Goal: Download file/media

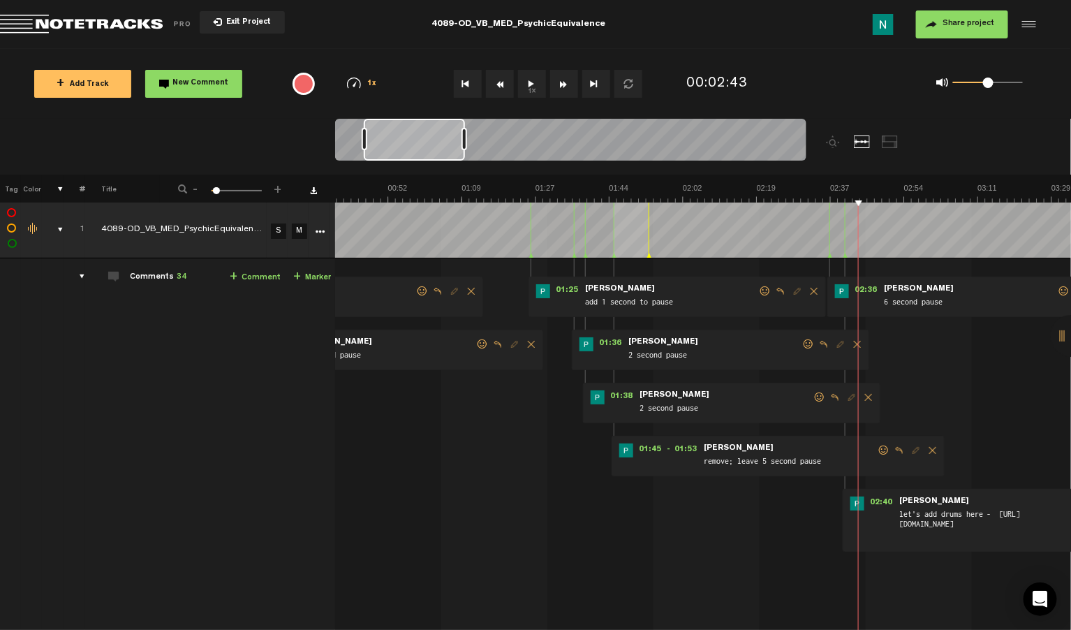
scroll to position [0, 168]
click at [323, 230] on icon "More" at bounding box center [321, 232] width 10 height 10
click at [320, 230] on icon "More" at bounding box center [321, 232] width 10 height 10
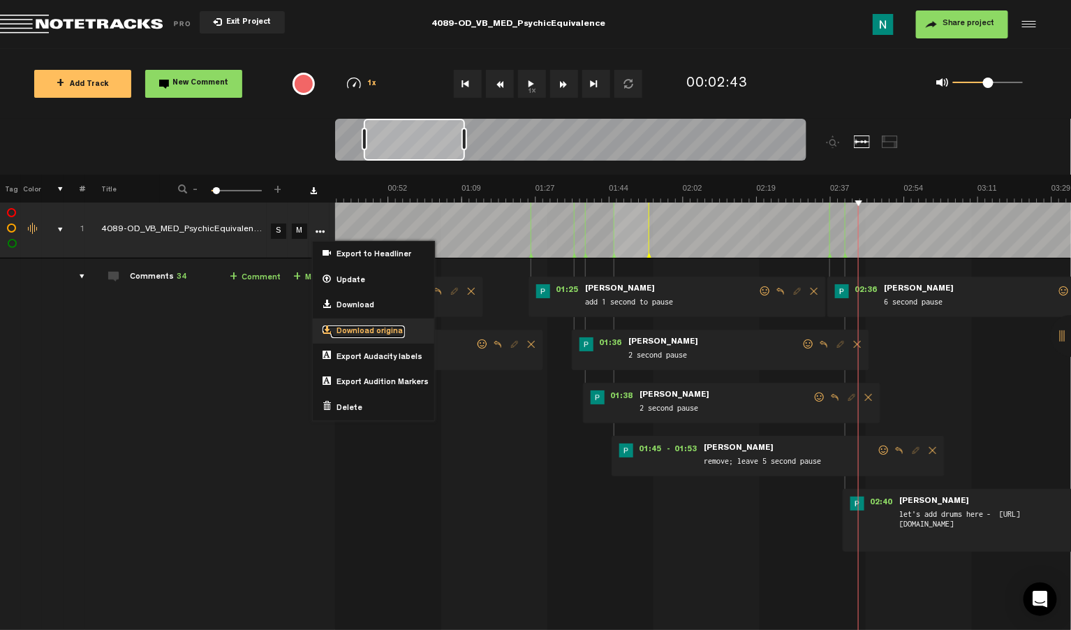
click at [363, 326] on span "Download original" at bounding box center [368, 332] width 74 height 12
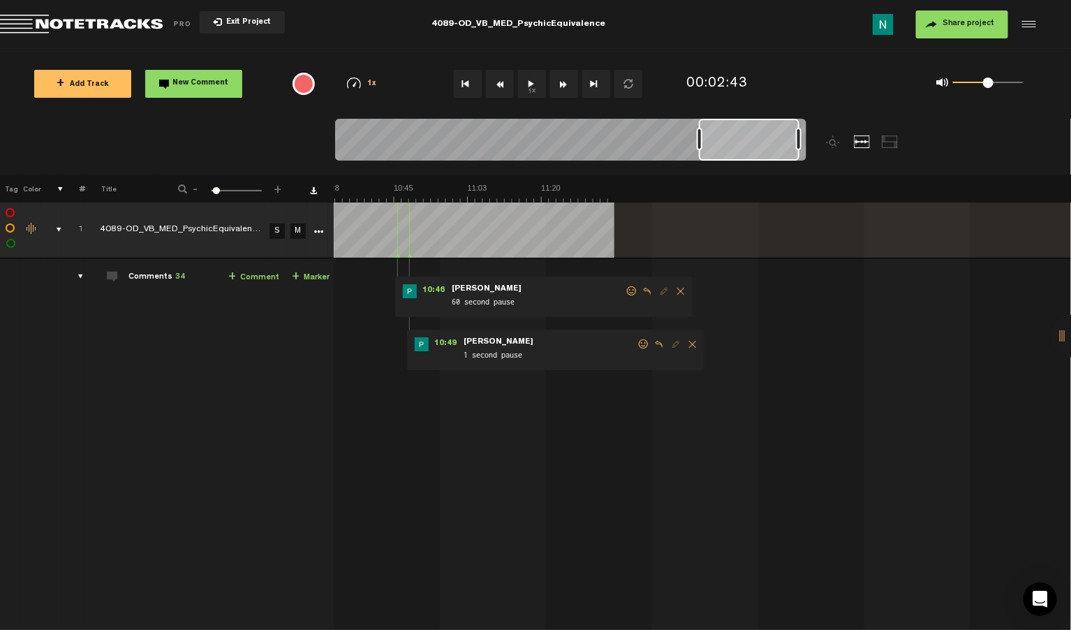
scroll to position [1, 0]
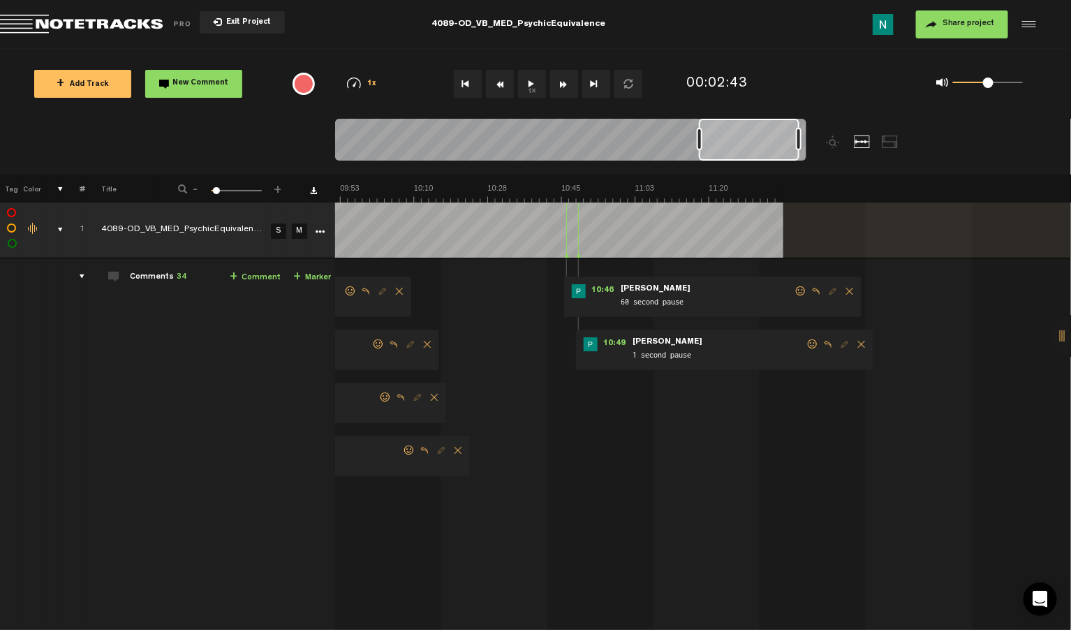
click at [799, 290] on span at bounding box center [801, 291] width 14 height 10
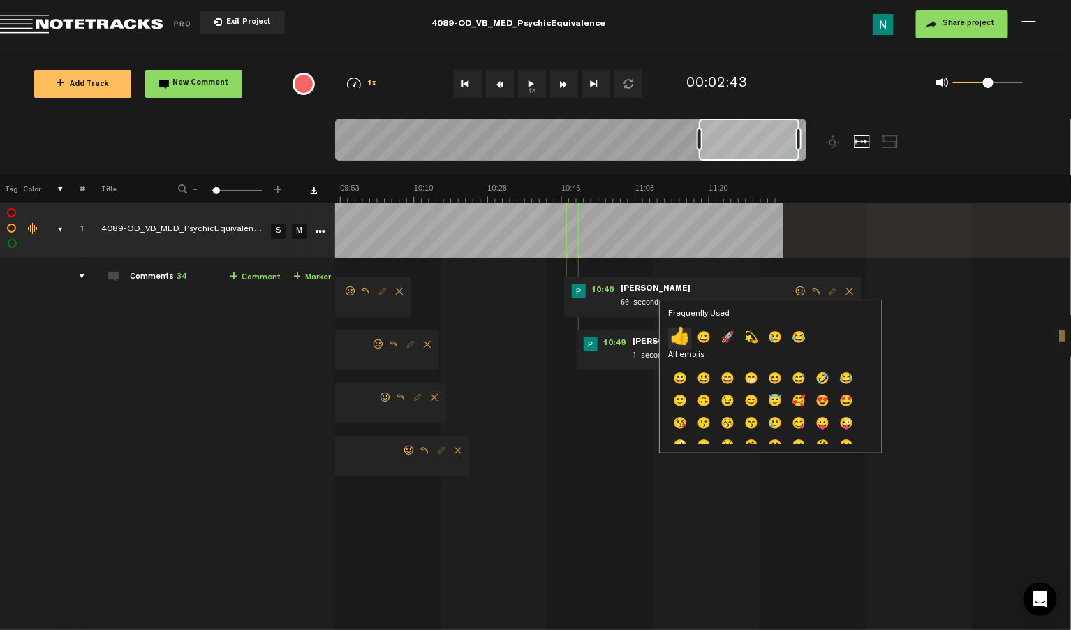
click at [684, 333] on p "👍" at bounding box center [680, 338] width 24 height 22
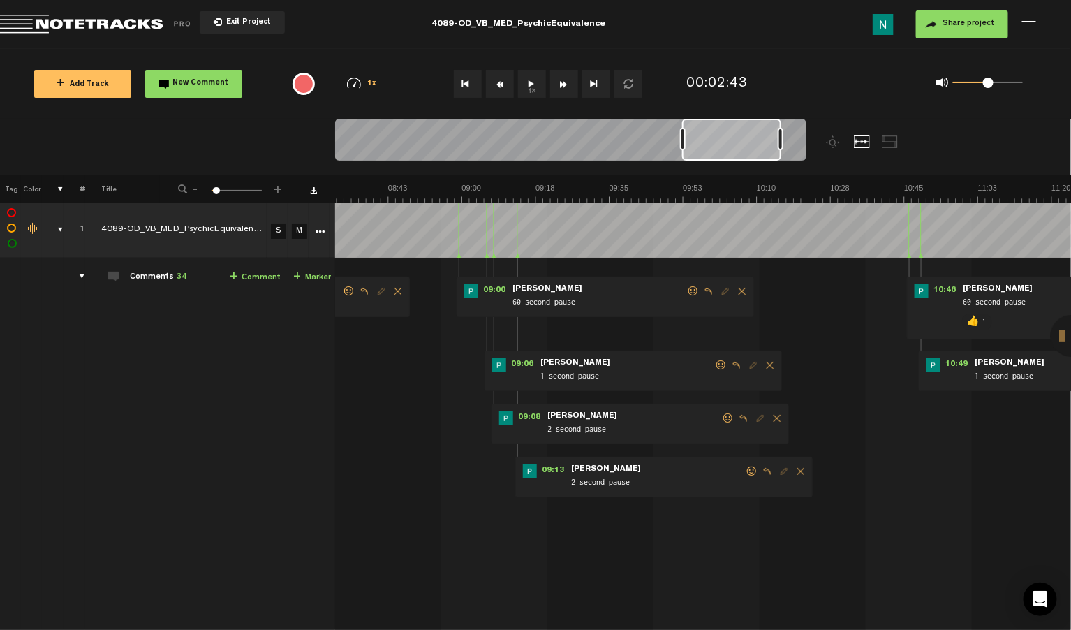
scroll to position [0, 2158]
drag, startPoint x: 765, startPoint y: 143, endPoint x: 749, endPoint y: 143, distance: 16.1
click at [749, 143] on div at bounding box center [731, 140] width 99 height 42
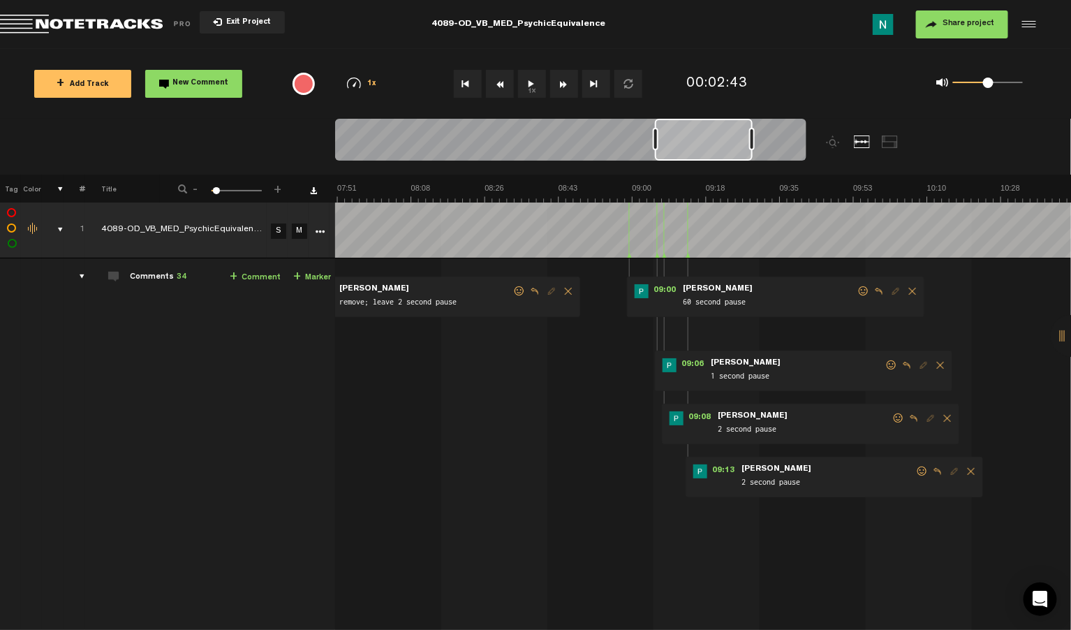
drag, startPoint x: 749, startPoint y: 143, endPoint x: 718, endPoint y: 151, distance: 32.3
click at [718, 150] on div at bounding box center [704, 140] width 98 height 42
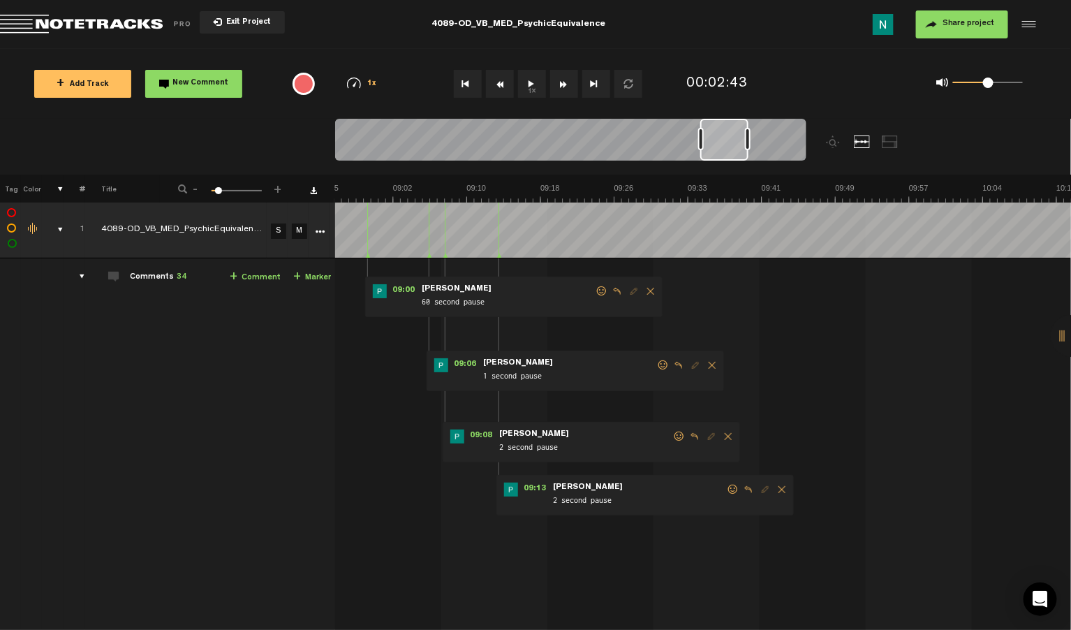
drag, startPoint x: 649, startPoint y: 140, endPoint x: 710, endPoint y: 138, distance: 60.8
click at [704, 138] on div at bounding box center [701, 139] width 6 height 22
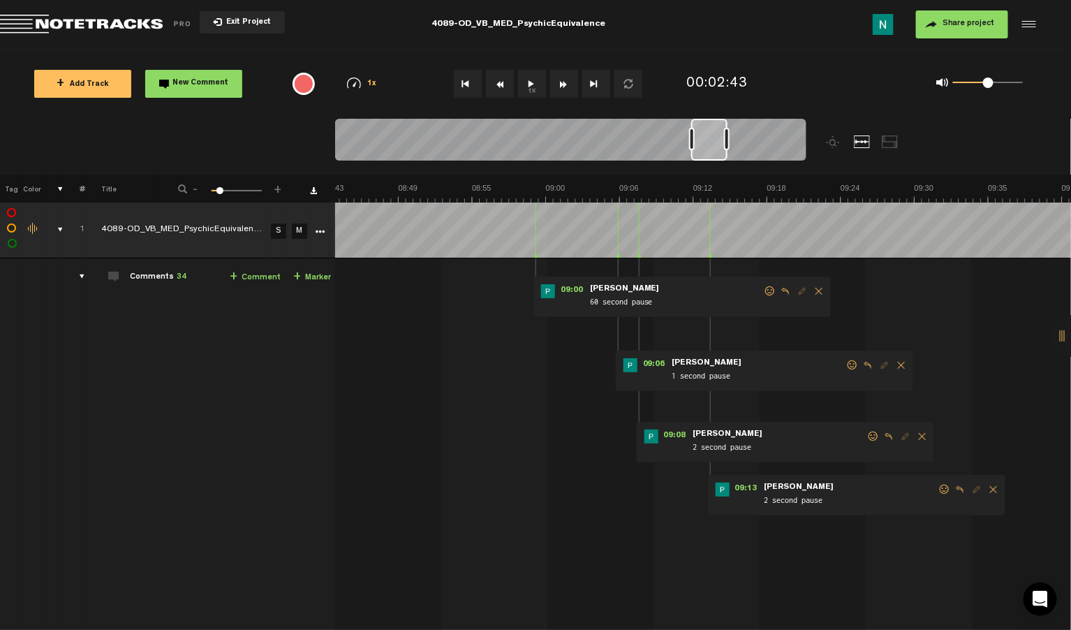
scroll to position [0, 6656]
drag, startPoint x: 737, startPoint y: 144, endPoint x: 718, endPoint y: 145, distance: 18.9
click at [718, 145] on div at bounding box center [709, 140] width 36 height 42
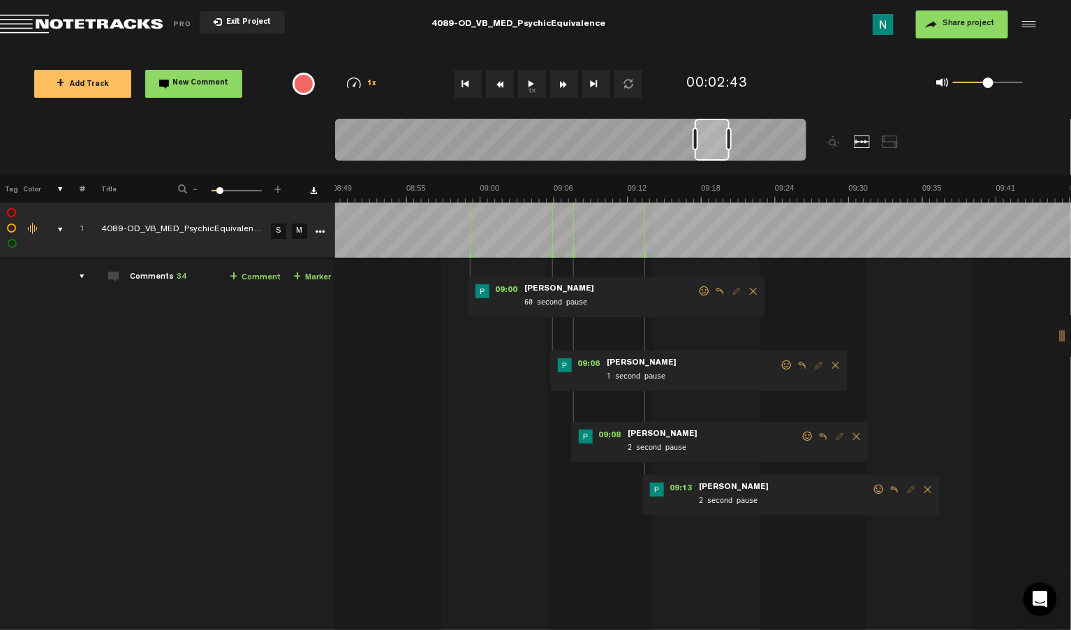
scroll to position [0, 6722]
click at [722, 145] on div at bounding box center [712, 140] width 35 height 42
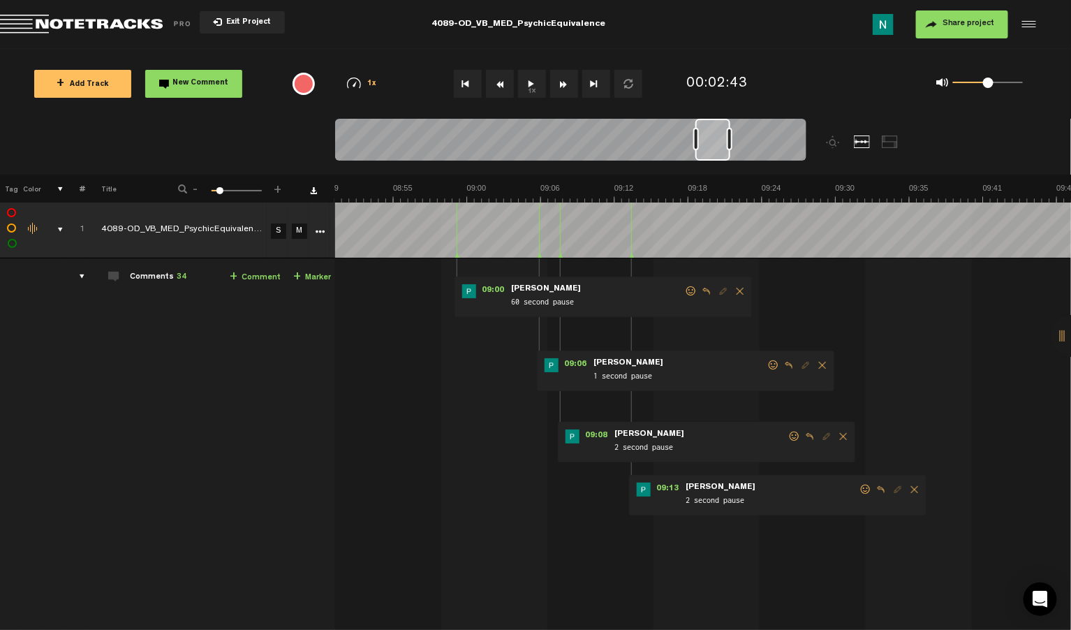
click at [868, 487] on span at bounding box center [866, 489] width 14 height 10
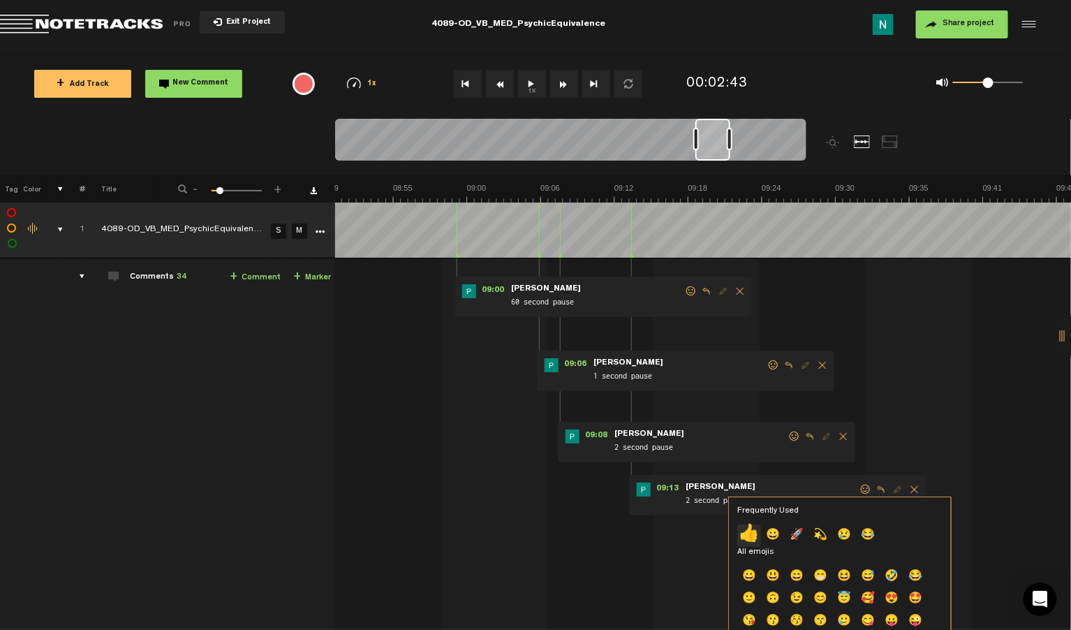
click at [750, 533] on p "👍" at bounding box center [749, 535] width 24 height 22
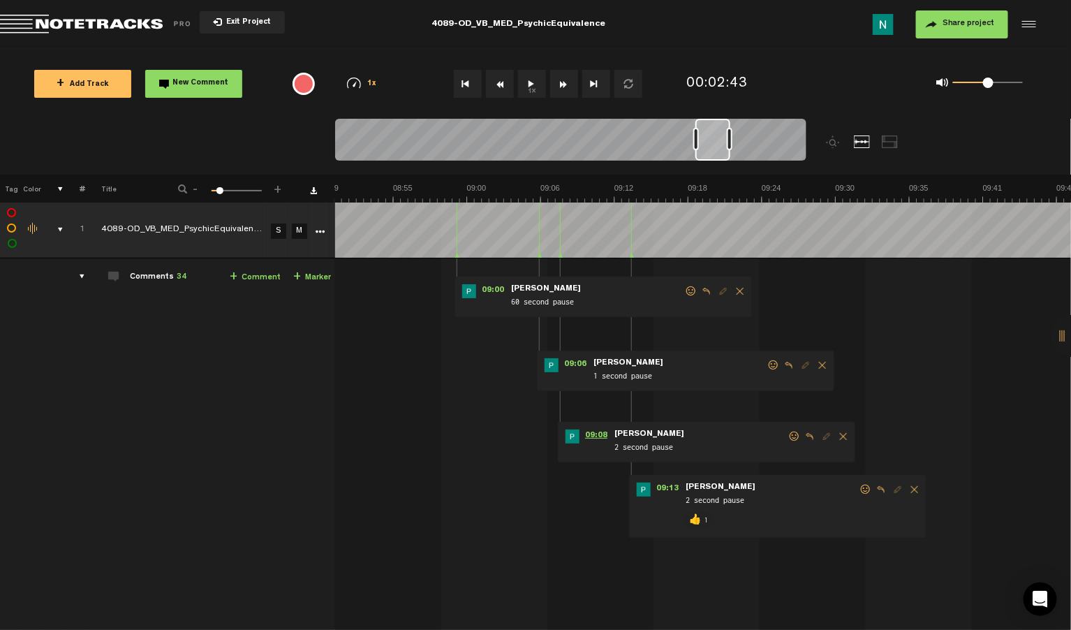
click at [599, 433] on span "09:08" at bounding box center [596, 436] width 34 height 14
click at [789, 435] on span at bounding box center [794, 436] width 14 height 10
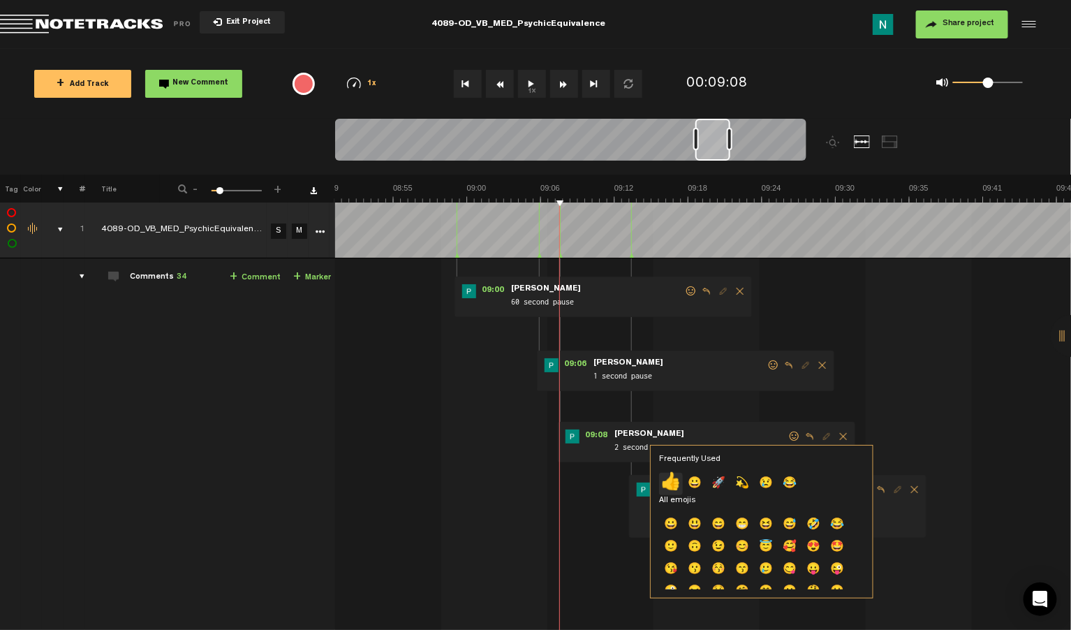
click at [659, 487] on p "👍" at bounding box center [671, 484] width 24 height 22
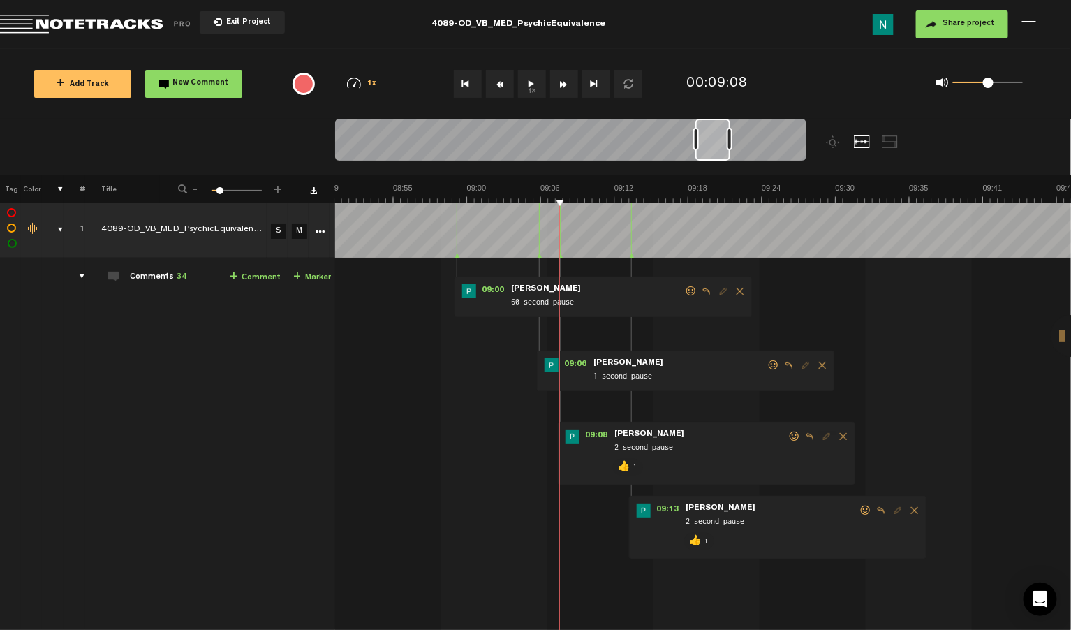
click at [770, 362] on span at bounding box center [773, 365] width 14 height 10
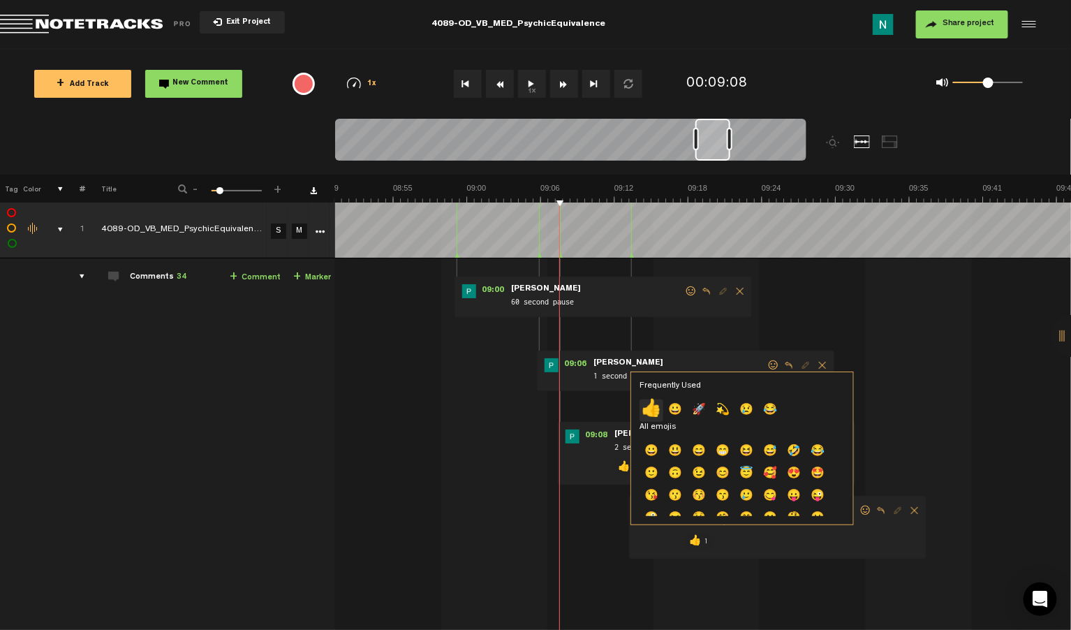
click at [657, 413] on p "👍" at bounding box center [651, 410] width 24 height 22
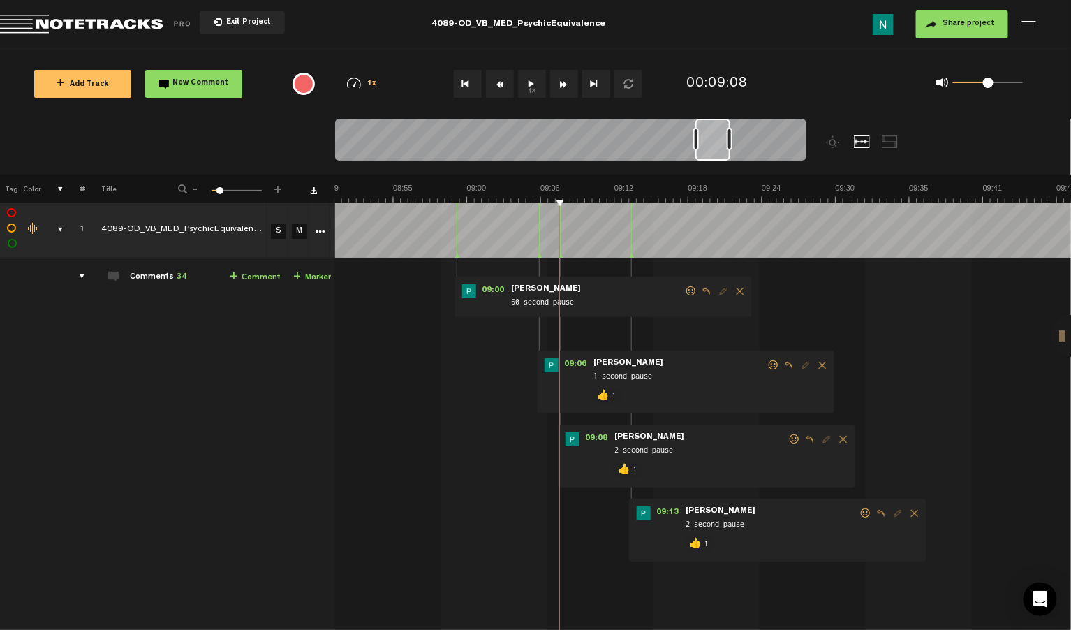
click at [689, 289] on span at bounding box center [691, 291] width 14 height 10
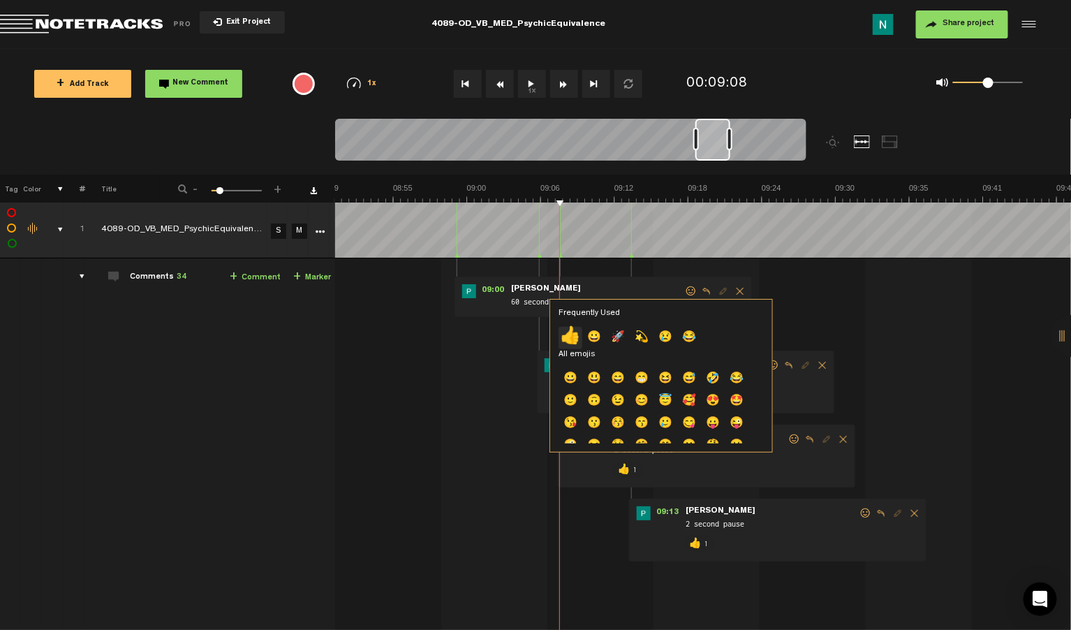
click at [572, 335] on p "👍" at bounding box center [570, 338] width 24 height 22
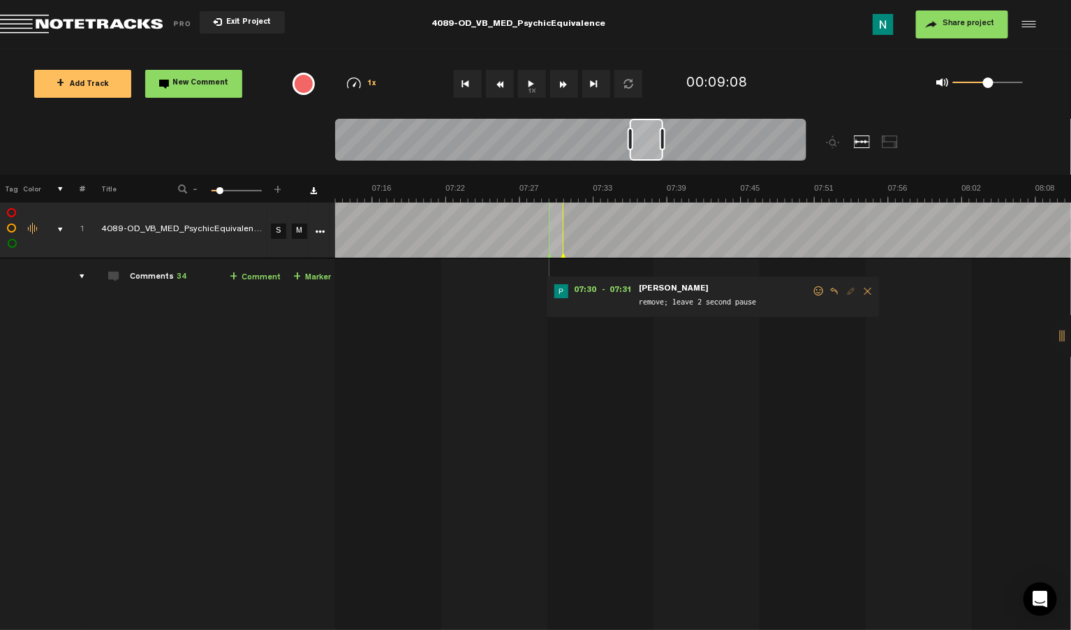
scroll to position [0, 5490]
drag, startPoint x: 712, startPoint y: 149, endPoint x: 646, endPoint y: 159, distance: 66.4
click at [646, 159] on div at bounding box center [647, 140] width 34 height 42
click at [817, 290] on span at bounding box center [819, 291] width 14 height 10
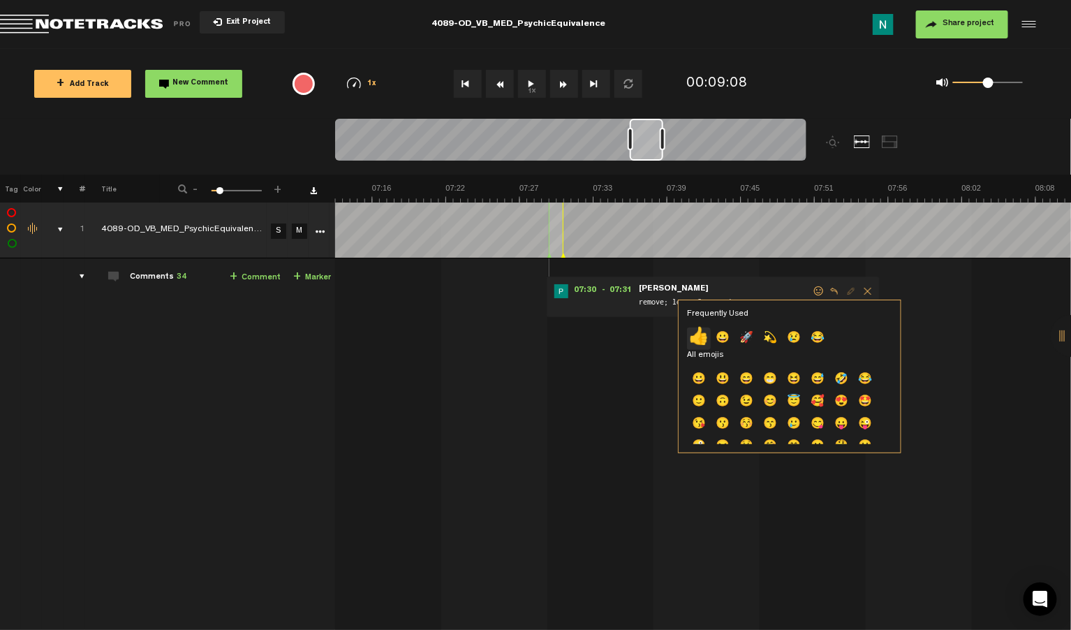
click at [700, 334] on p "👍" at bounding box center [699, 338] width 24 height 22
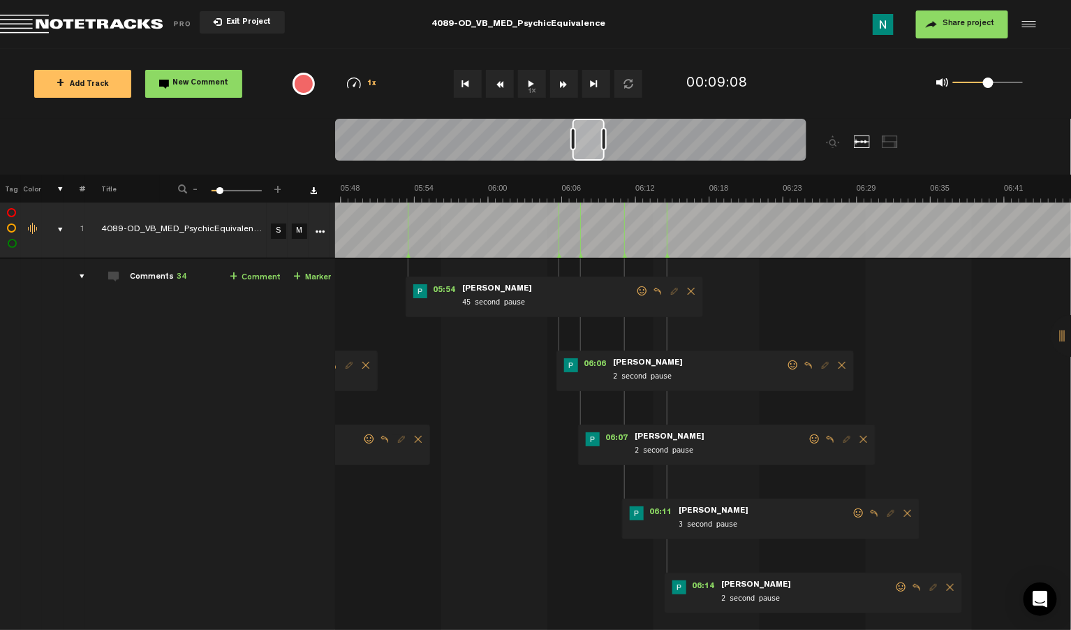
scroll to position [0, 4416]
drag, startPoint x: 647, startPoint y: 158, endPoint x: 590, endPoint y: 161, distance: 57.3
click at [590, 161] on div at bounding box center [570, 142] width 471 height 47
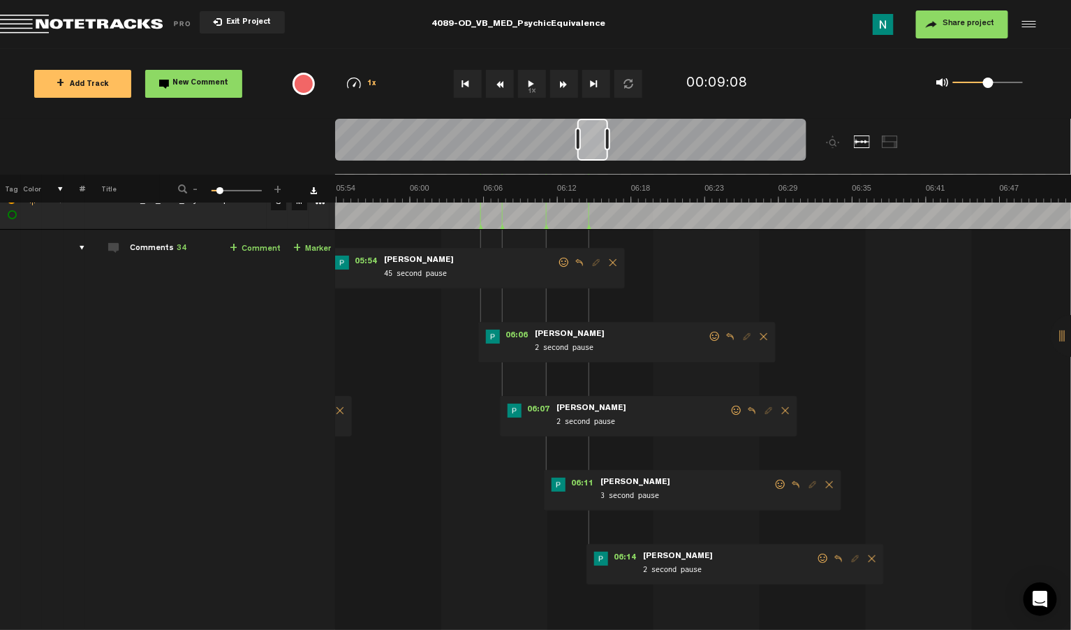
scroll to position [0, 4520]
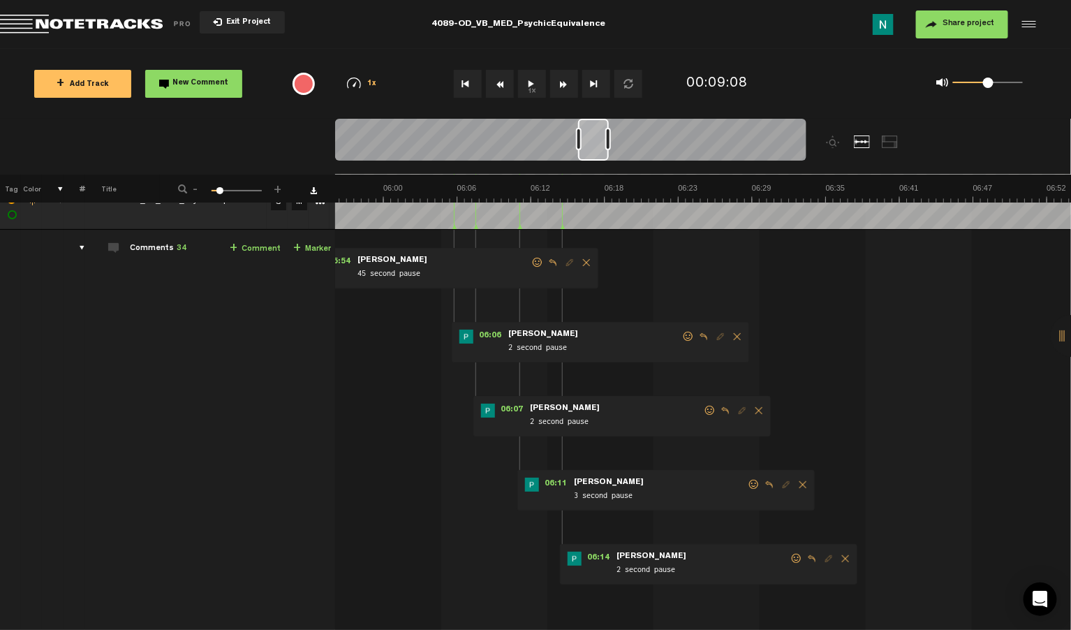
click at [600, 158] on div at bounding box center [593, 140] width 31 height 42
click at [793, 560] on span at bounding box center [796, 559] width 14 height 10
click at [674, 602] on p "👍" at bounding box center [674, 609] width 24 height 22
click at [755, 488] on span at bounding box center [754, 485] width 14 height 10
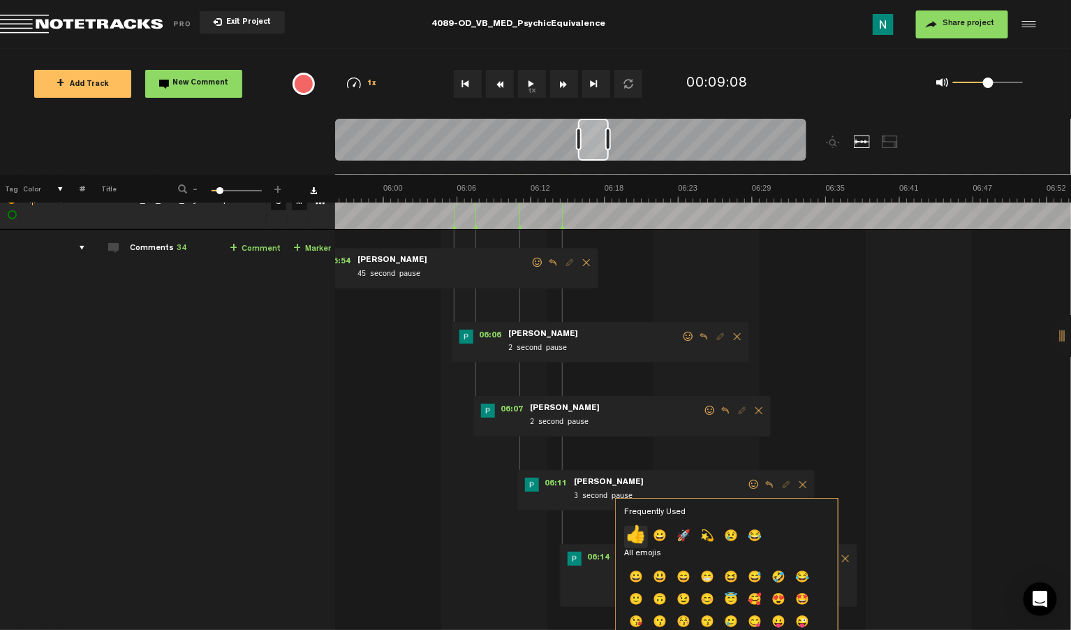
click at [636, 536] on p "👍" at bounding box center [636, 537] width 24 height 22
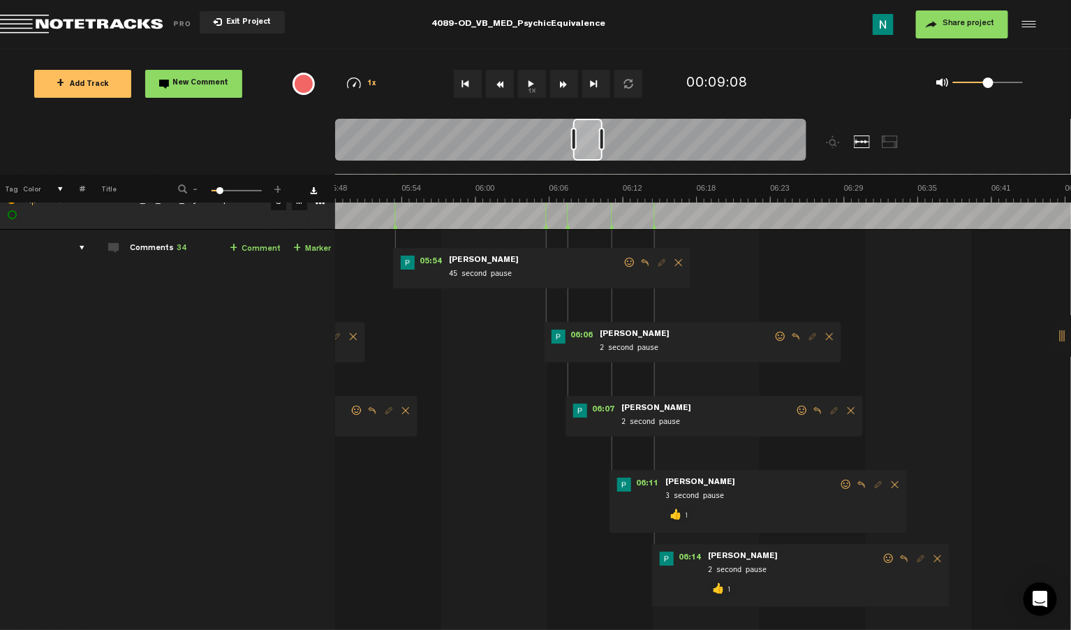
click at [591, 156] on div at bounding box center [587, 140] width 29 height 42
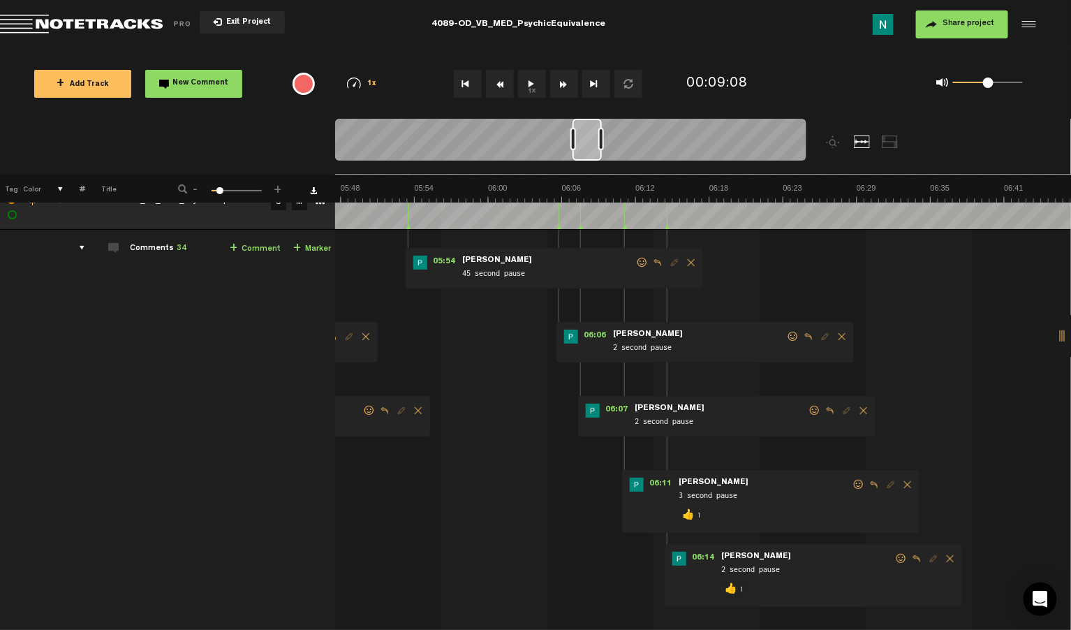
click at [817, 408] on span at bounding box center [815, 411] width 14 height 10
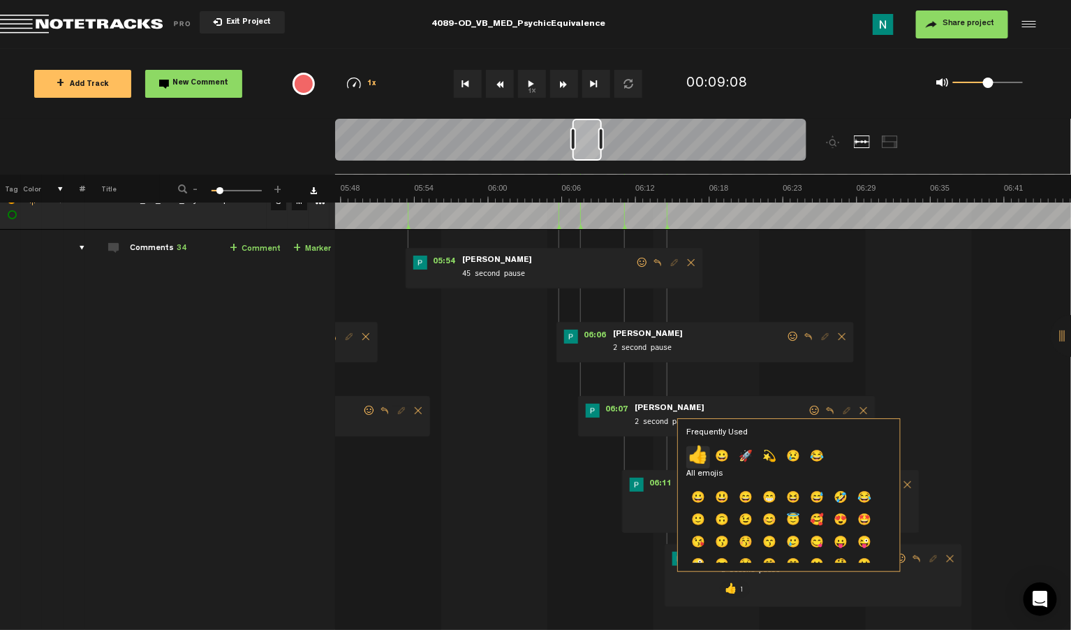
click at [704, 462] on p "👍" at bounding box center [698, 457] width 24 height 22
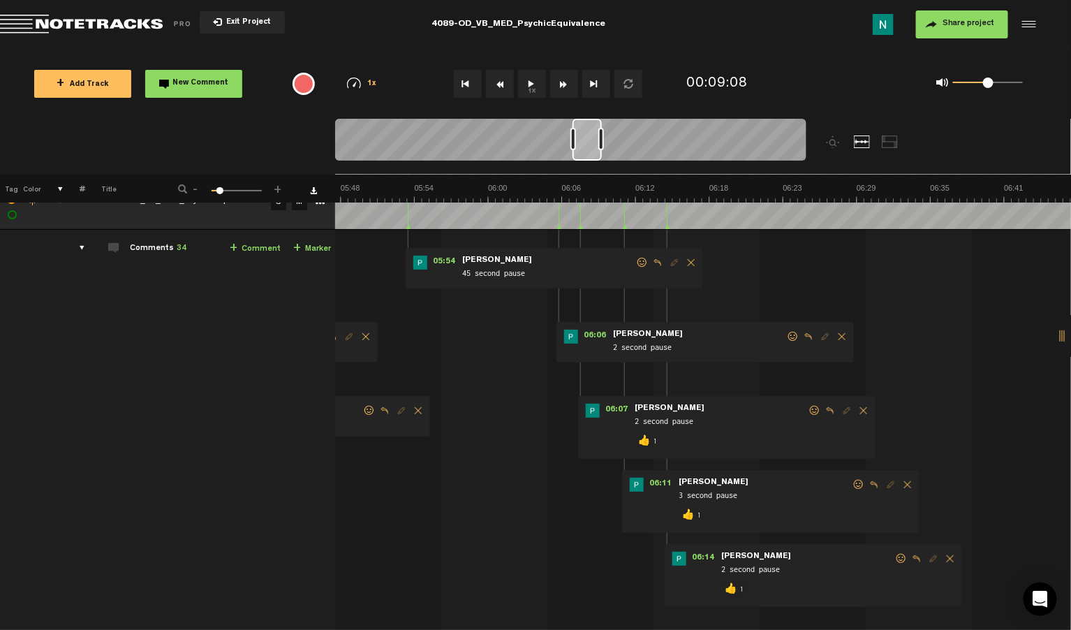
click at [790, 336] on span at bounding box center [793, 337] width 14 height 10
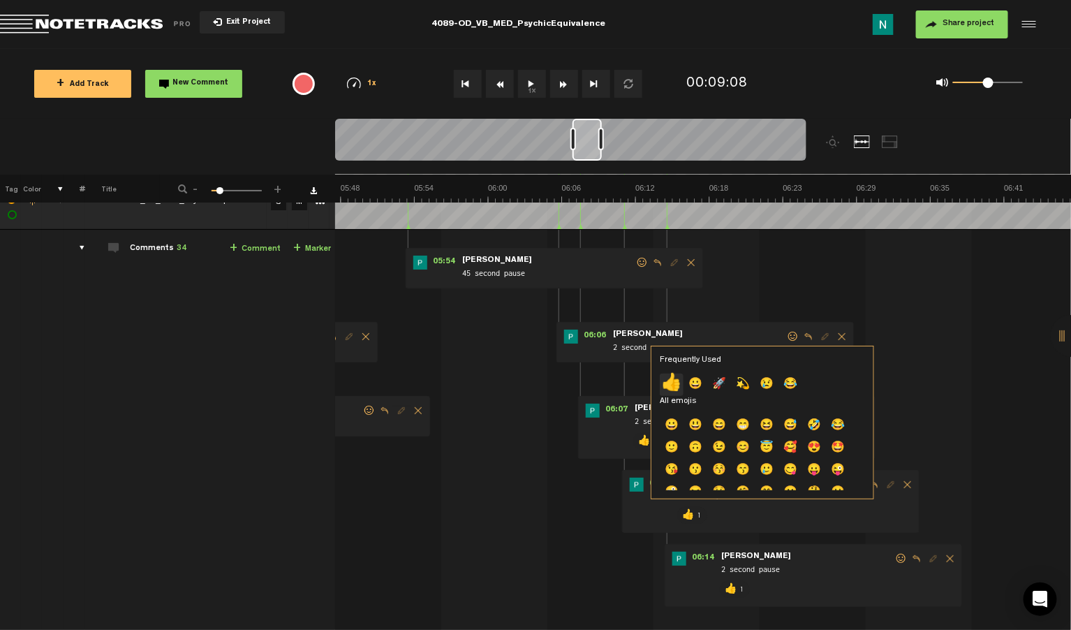
click at [672, 384] on p "👍" at bounding box center [672, 384] width 24 height 22
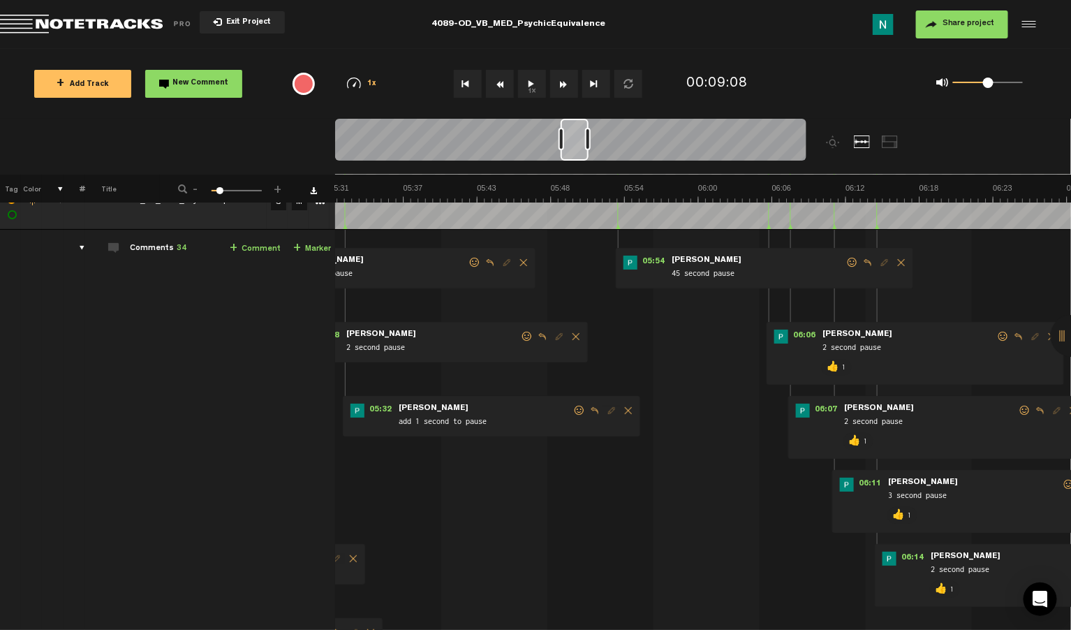
scroll to position [0, 4193]
drag, startPoint x: 588, startPoint y: 148, endPoint x: 577, endPoint y: 148, distance: 11.9
click at [577, 148] on div at bounding box center [575, 140] width 28 height 42
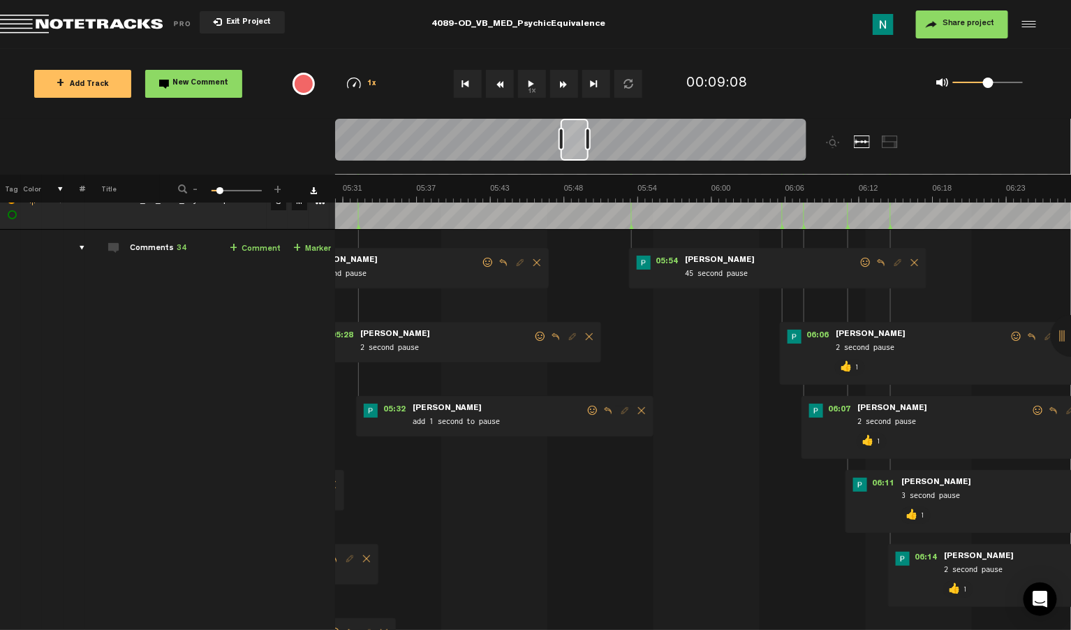
click at [866, 262] on span at bounding box center [866, 263] width 14 height 10
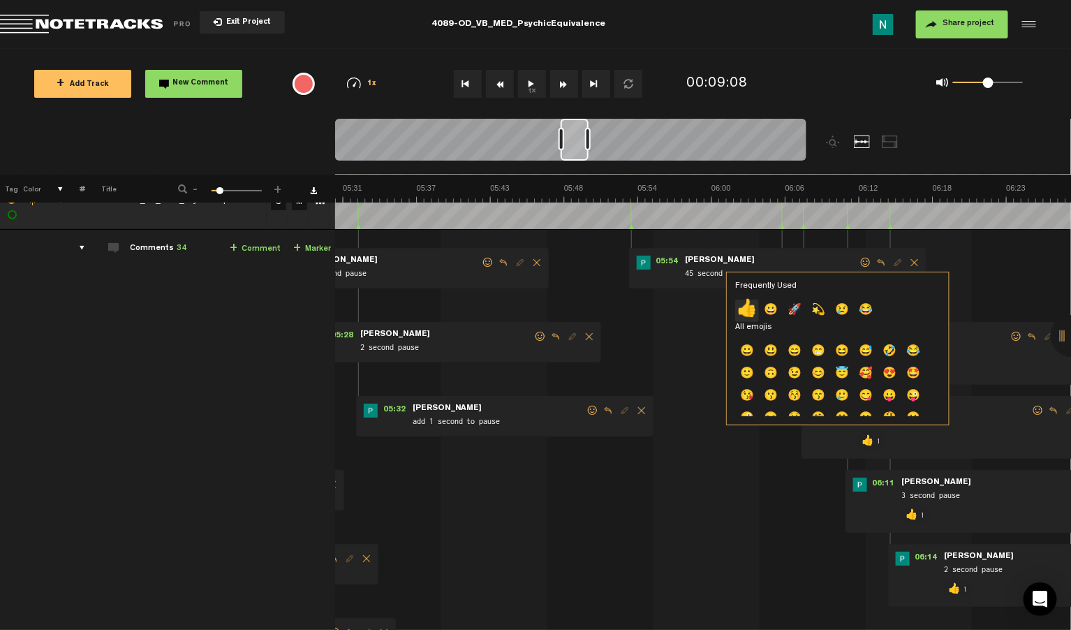
click at [755, 311] on p "👍" at bounding box center [747, 310] width 24 height 22
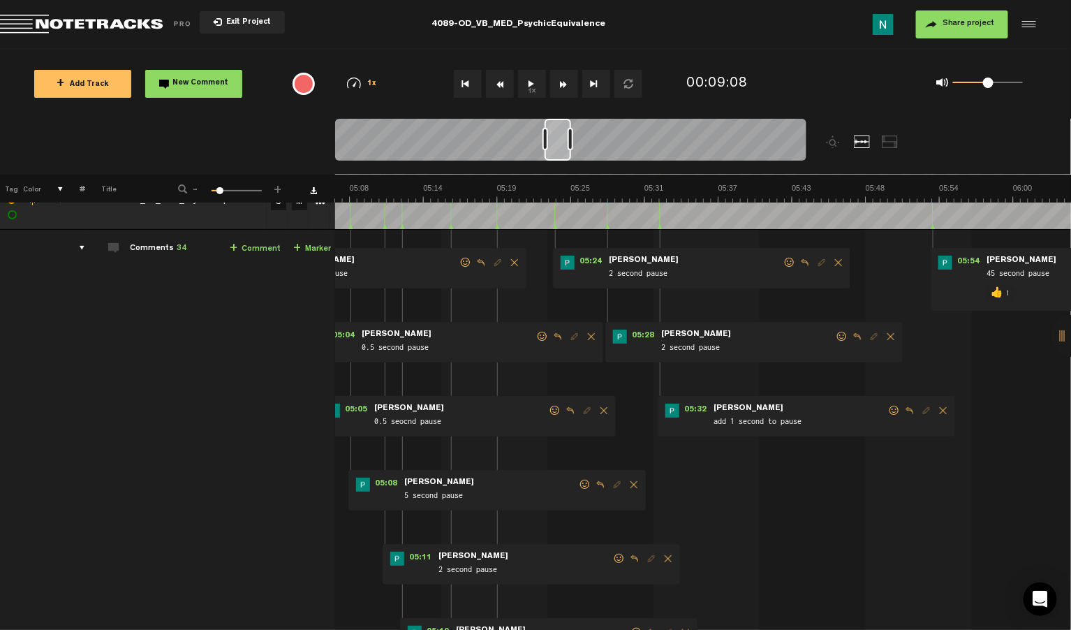
drag, startPoint x: 572, startPoint y: 150, endPoint x: 556, endPoint y: 152, distance: 15.5
click at [556, 151] on div at bounding box center [557, 140] width 27 height 42
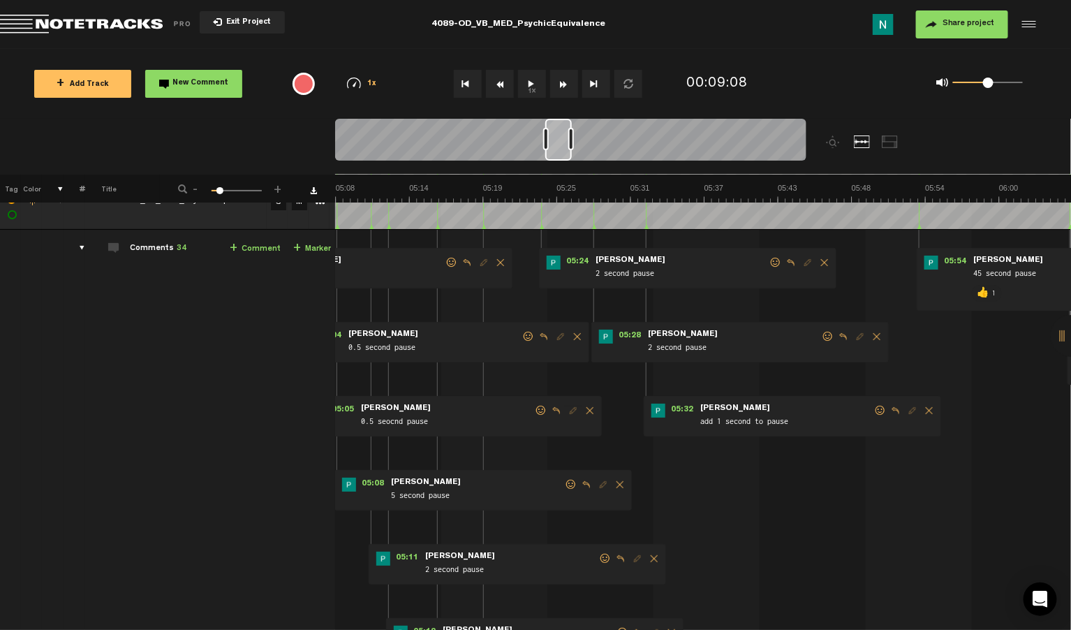
click at [877, 410] on span at bounding box center [880, 411] width 14 height 10
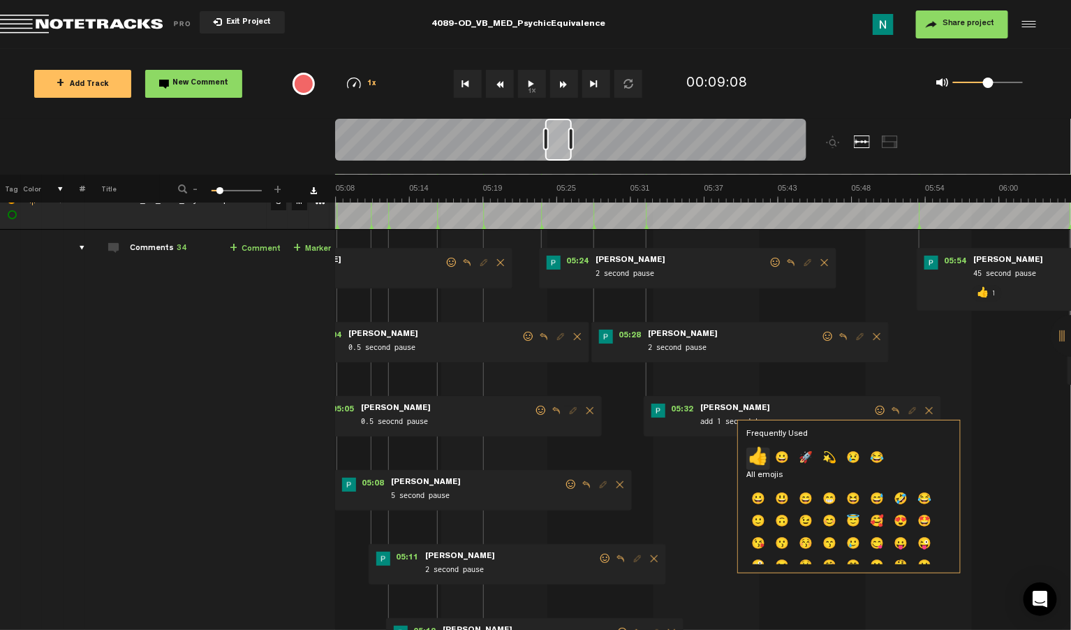
click at [757, 457] on p "👍" at bounding box center [758, 458] width 24 height 22
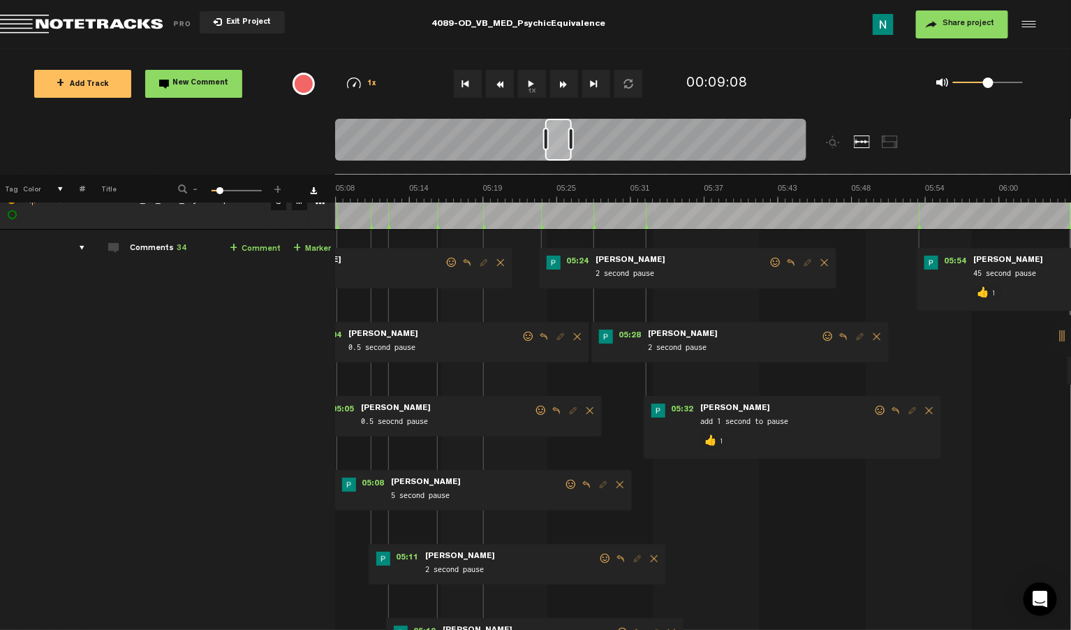
click at [826, 337] on span at bounding box center [828, 337] width 14 height 10
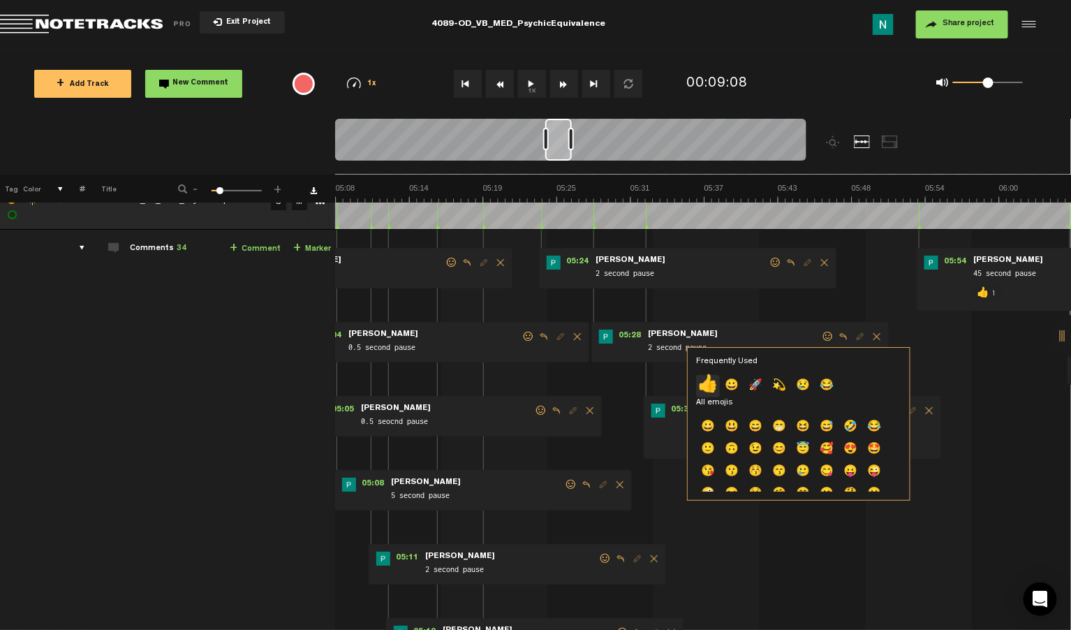
click at [712, 380] on p "👍" at bounding box center [708, 386] width 24 height 22
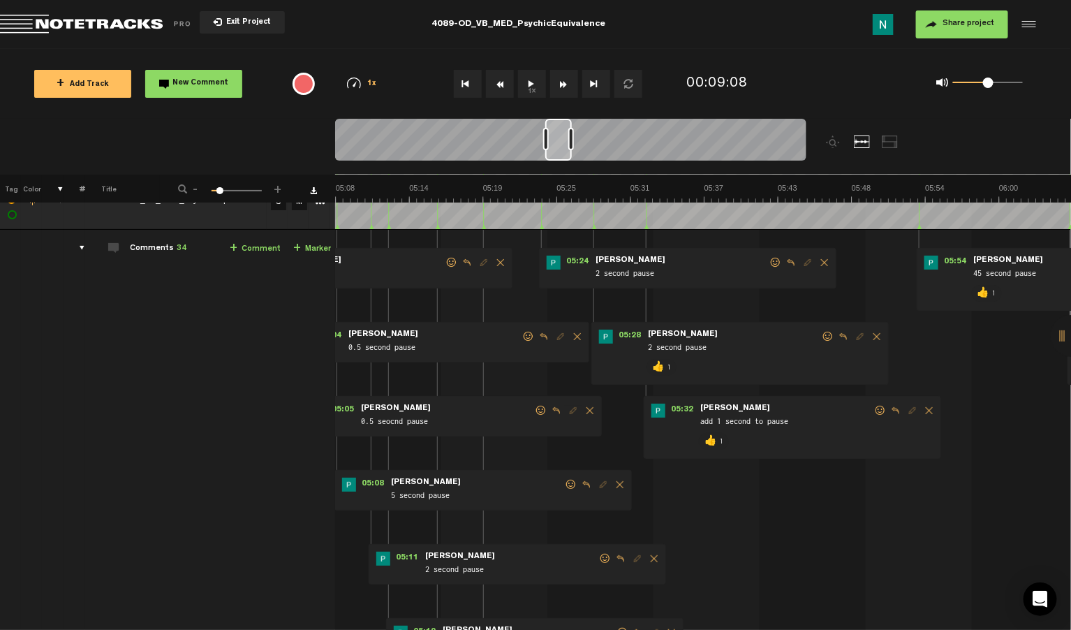
click at [773, 260] on span at bounding box center [776, 263] width 14 height 10
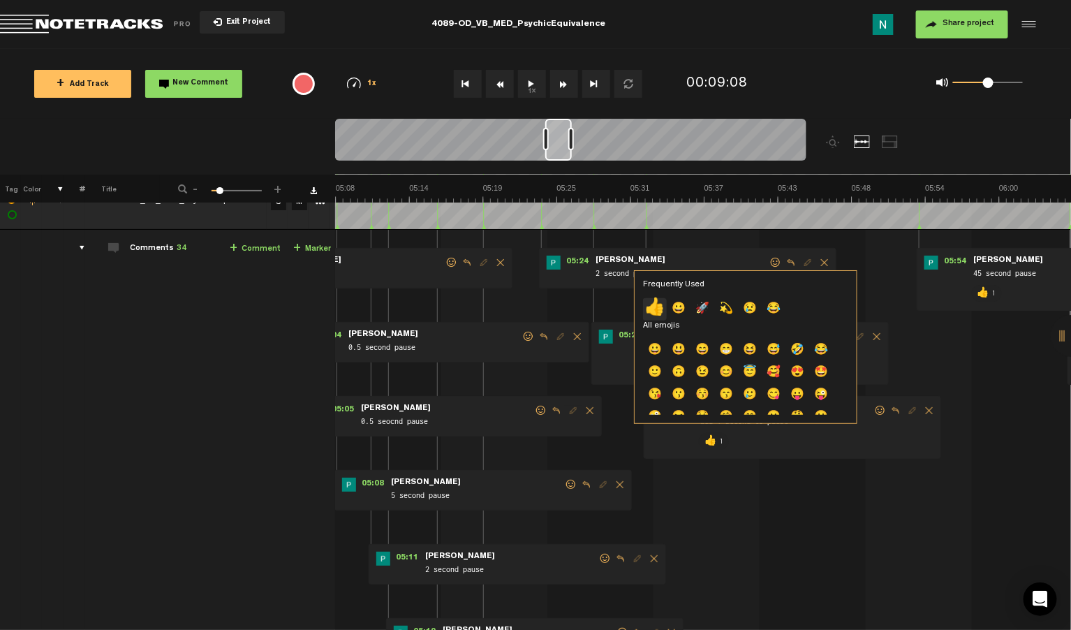
click at [653, 312] on p "👍" at bounding box center [655, 309] width 24 height 22
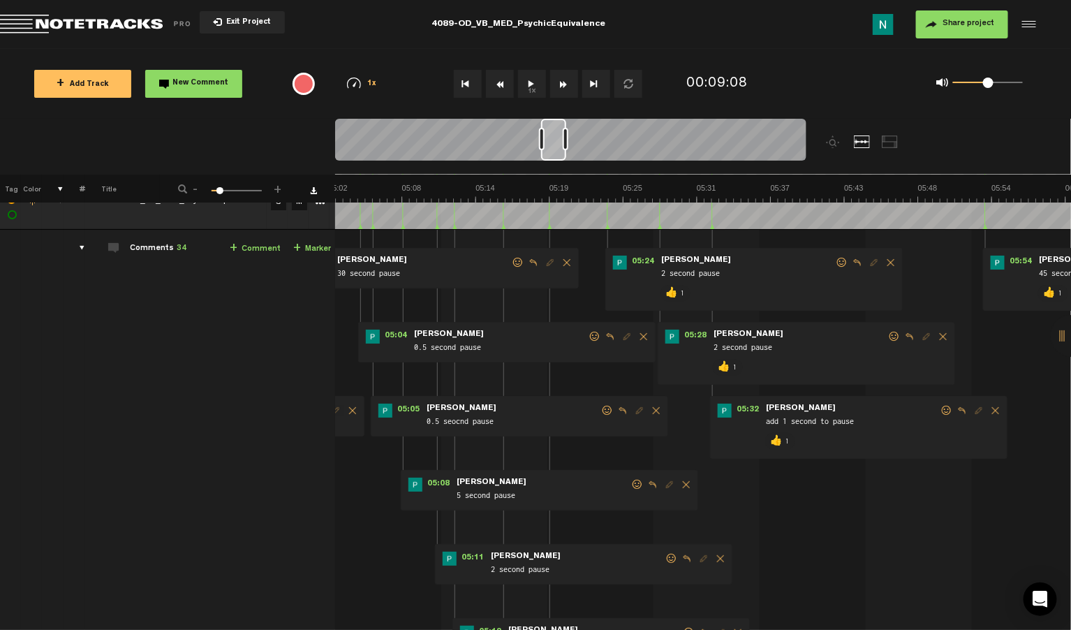
scroll to position [0, 3826]
click at [556, 154] on div at bounding box center [553, 140] width 25 height 42
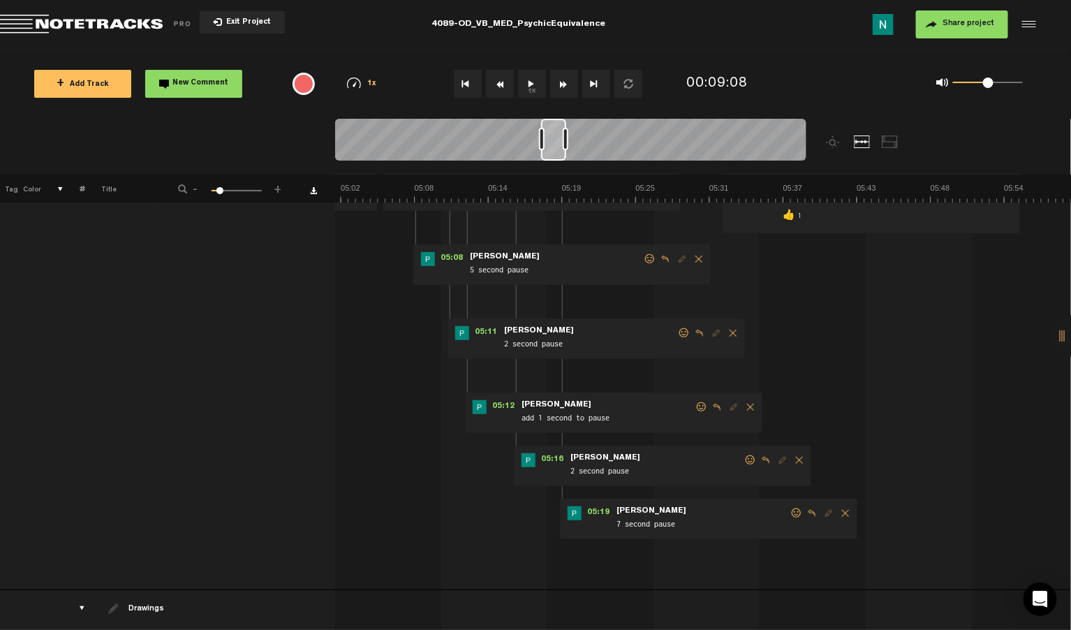
scroll to position [255, 0]
click at [793, 507] on span at bounding box center [796, 512] width 14 height 10
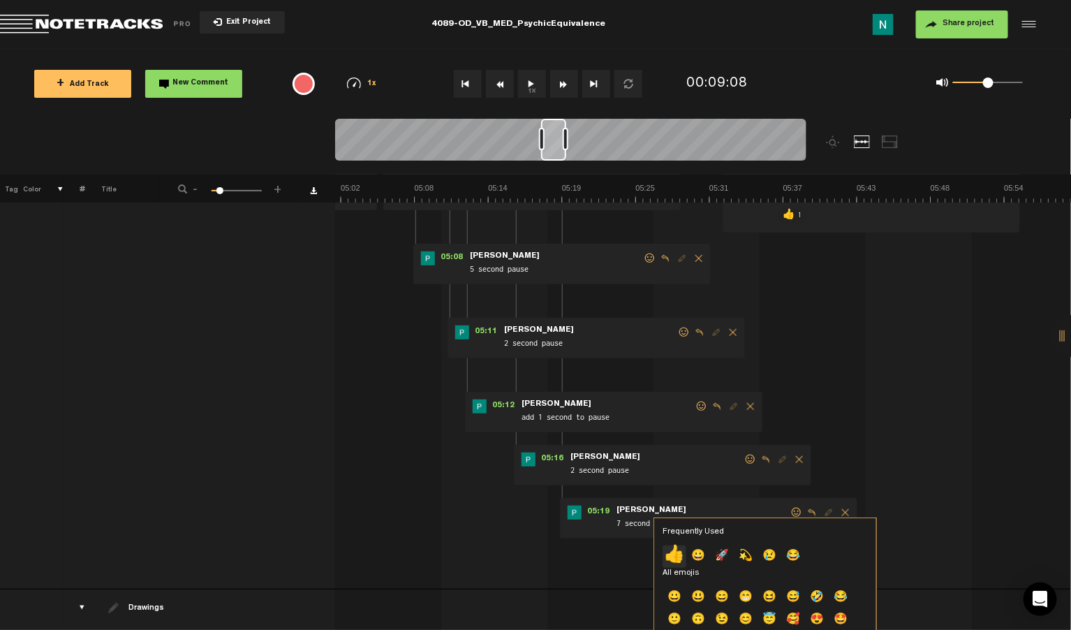
click at [680, 555] on p "👍" at bounding box center [674, 556] width 24 height 22
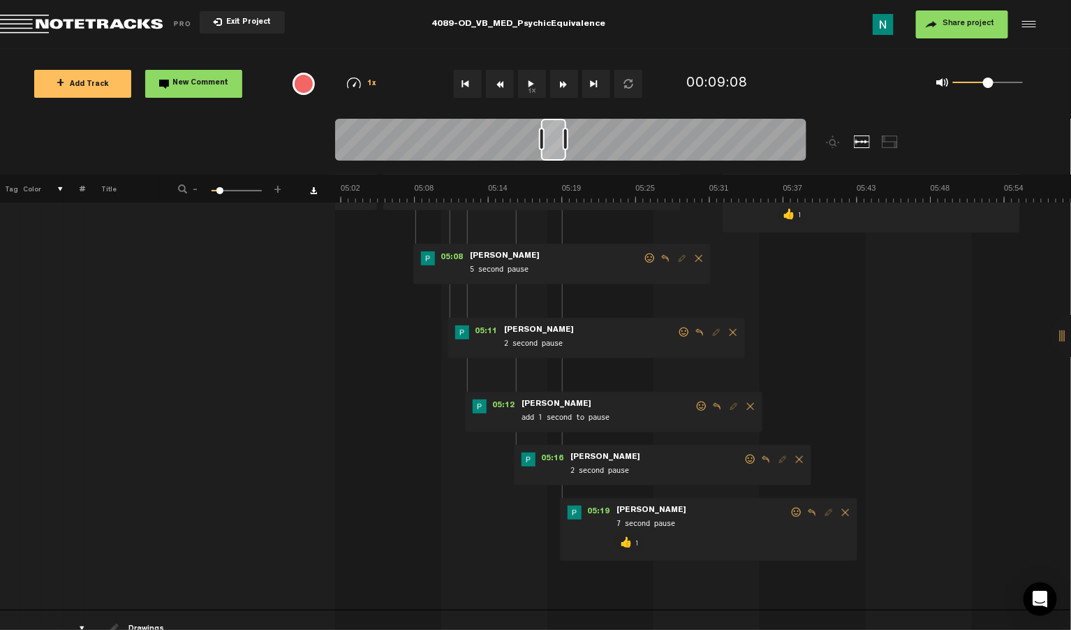
click at [750, 461] on span at bounding box center [750, 459] width 14 height 10
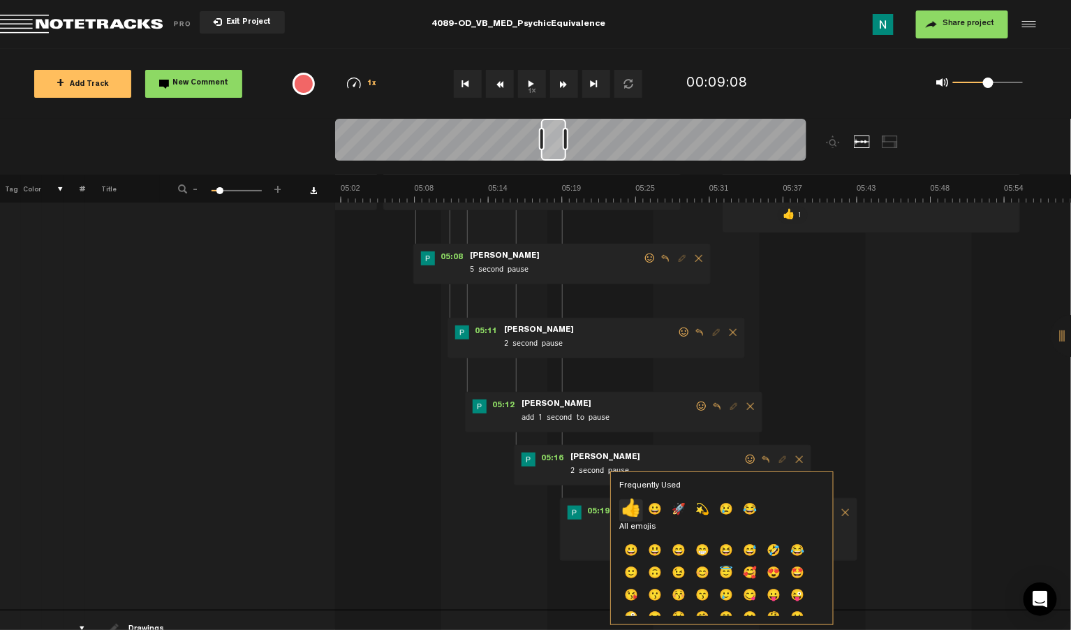
click at [636, 508] on p "👍" at bounding box center [631, 510] width 24 height 22
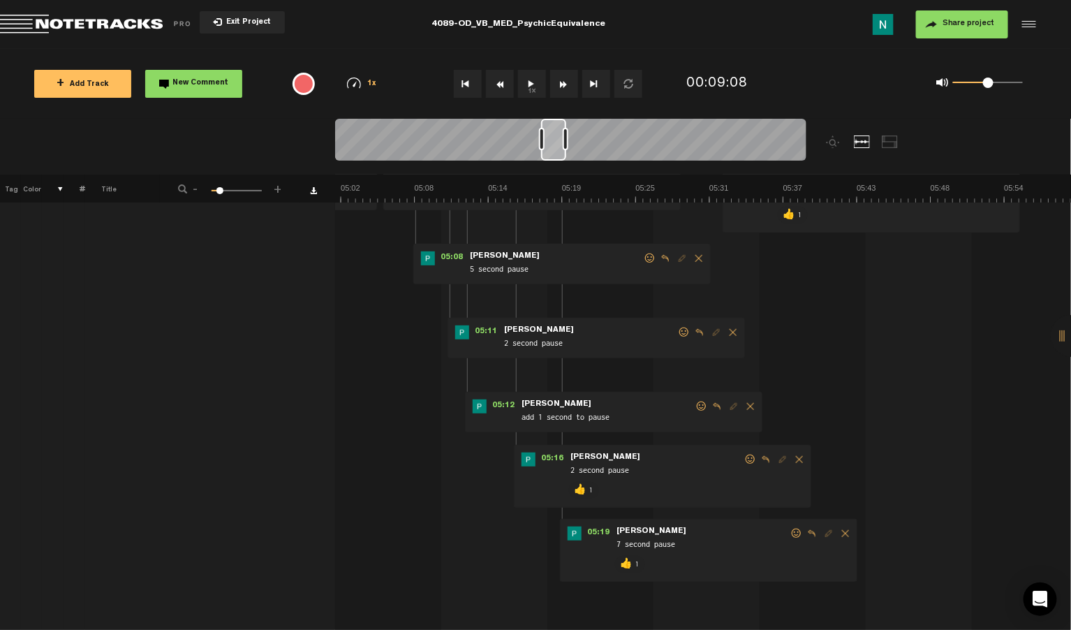
click at [697, 404] on span at bounding box center [702, 406] width 14 height 10
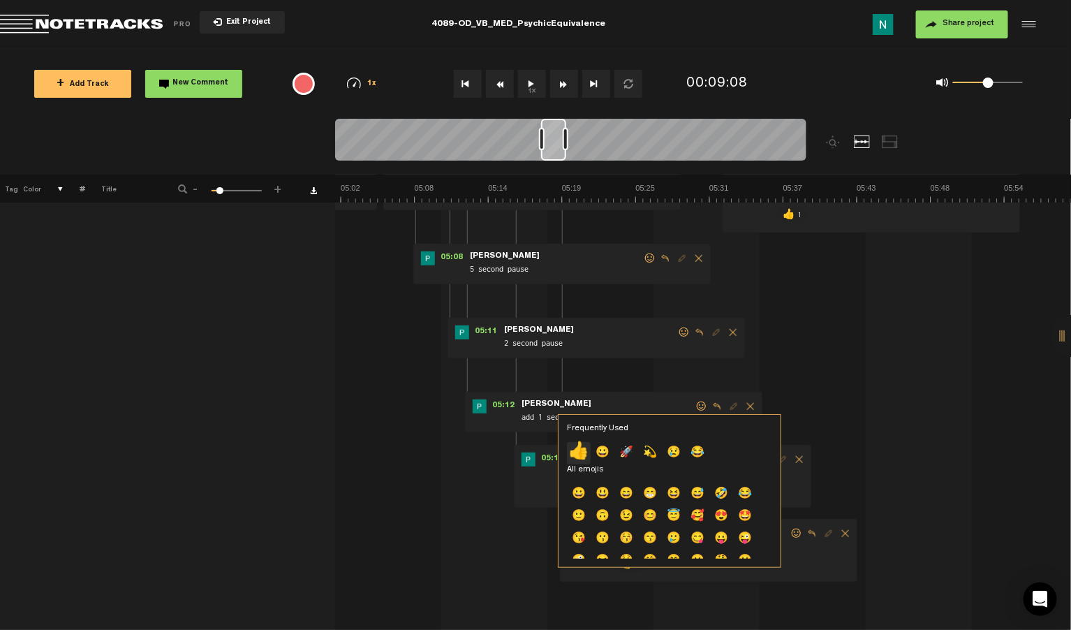
click at [576, 452] on p "👍" at bounding box center [579, 453] width 24 height 22
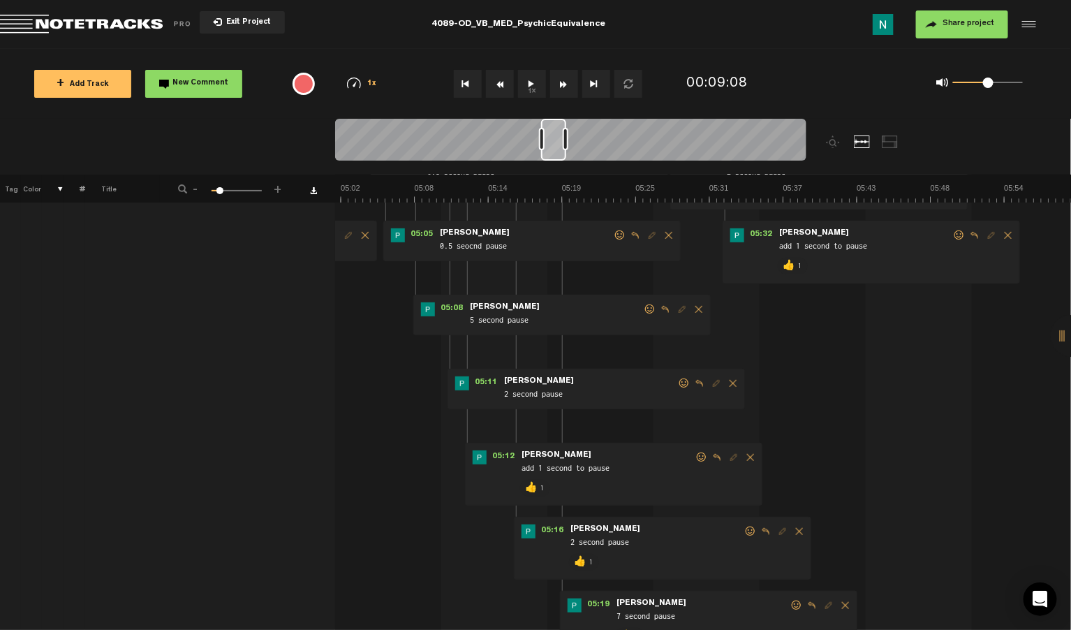
scroll to position [195, 0]
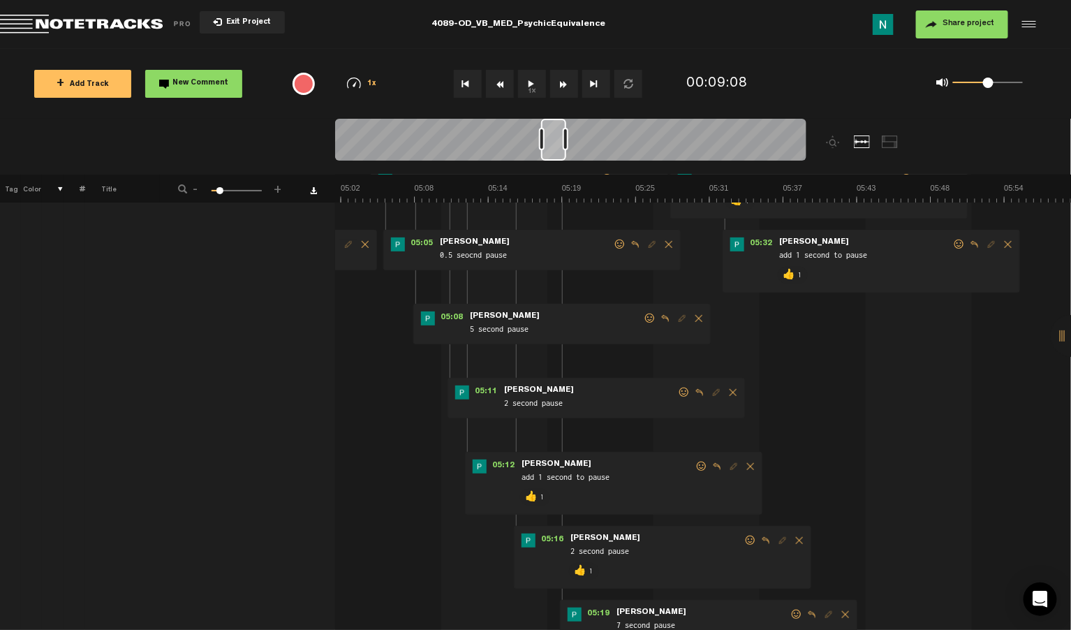
click at [682, 391] on span at bounding box center [684, 392] width 14 height 10
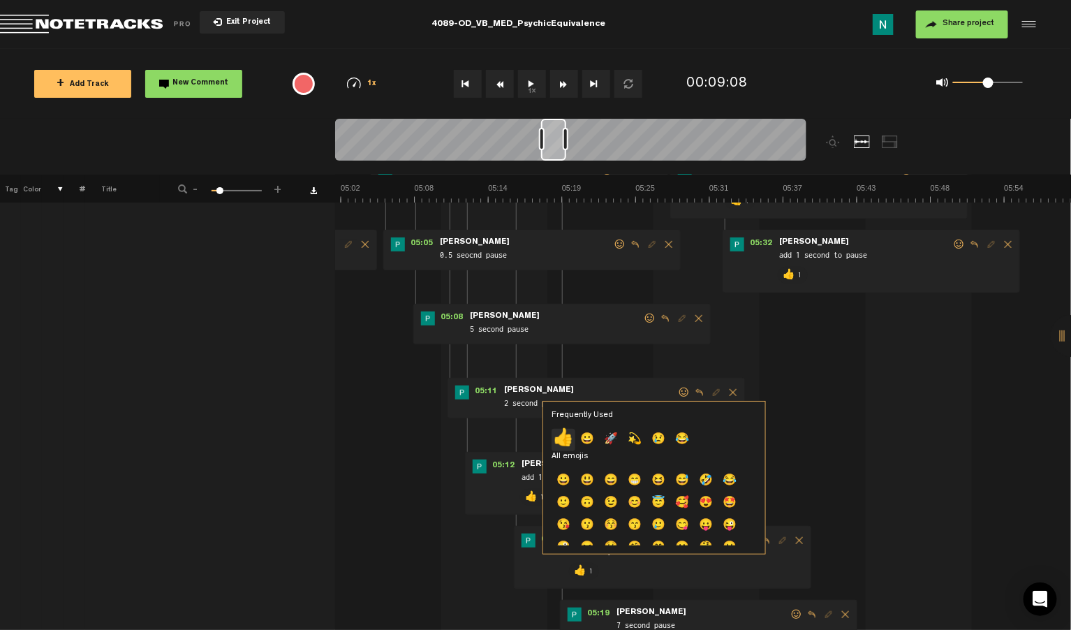
click at [559, 435] on p "👍" at bounding box center [563, 440] width 24 height 22
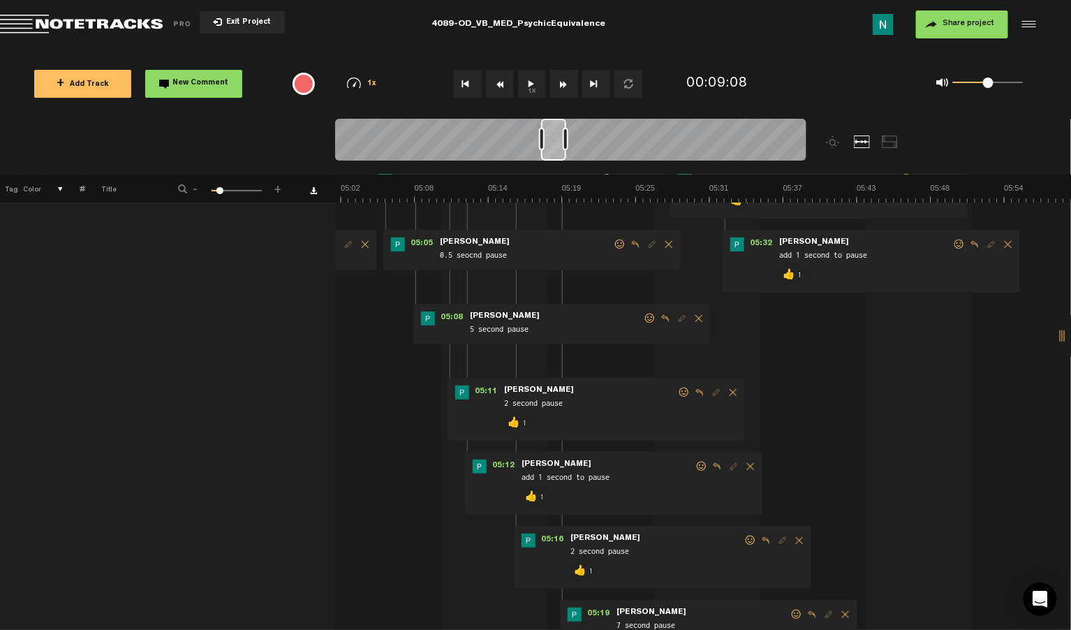
click at [648, 318] on span at bounding box center [650, 318] width 14 height 10
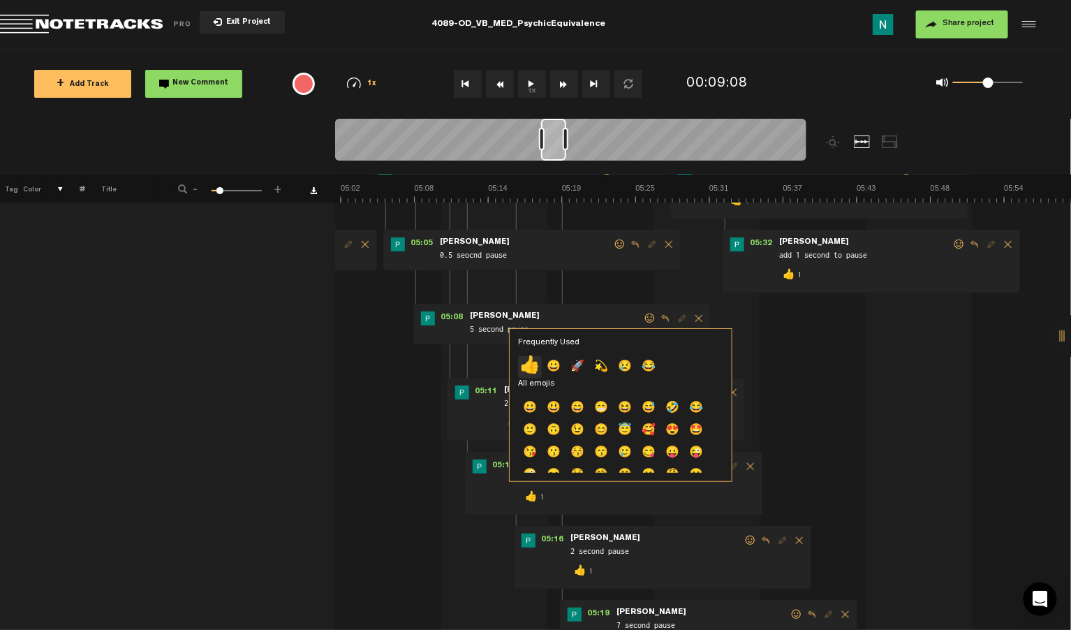
click at [532, 364] on p "👍" at bounding box center [530, 367] width 24 height 22
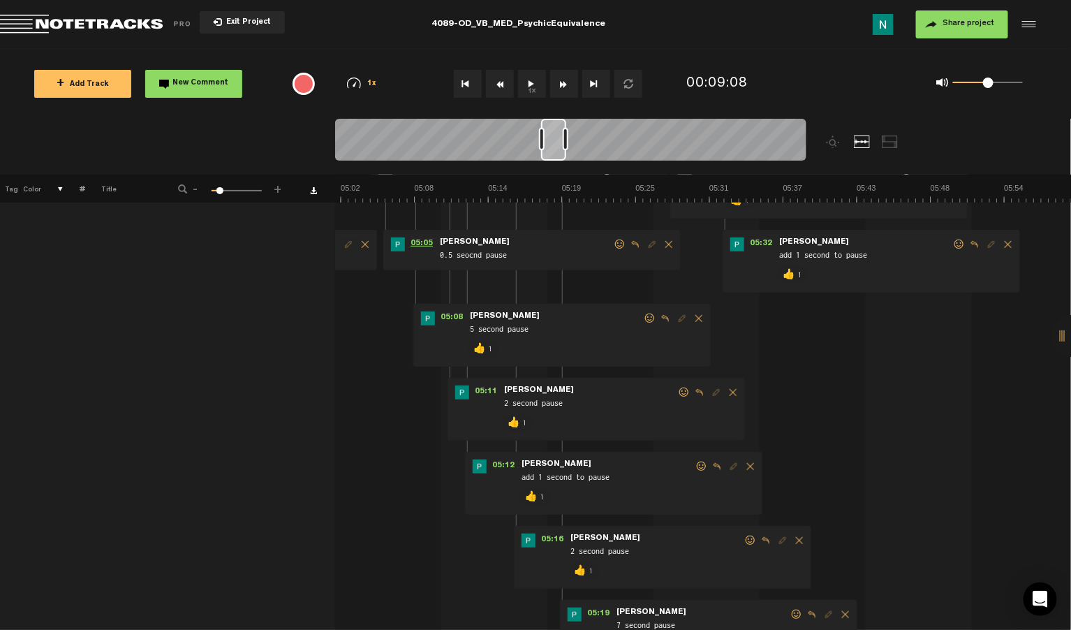
click at [420, 245] on span "05:05" at bounding box center [422, 244] width 34 height 14
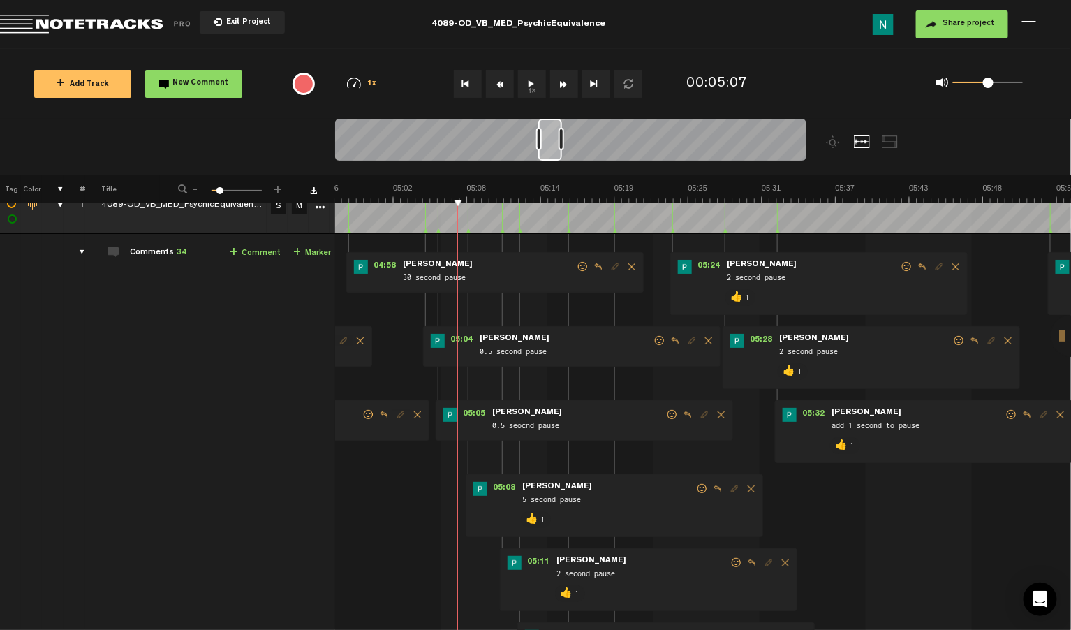
scroll to position [0, 3748]
click at [547, 156] on div at bounding box center [550, 140] width 24 height 42
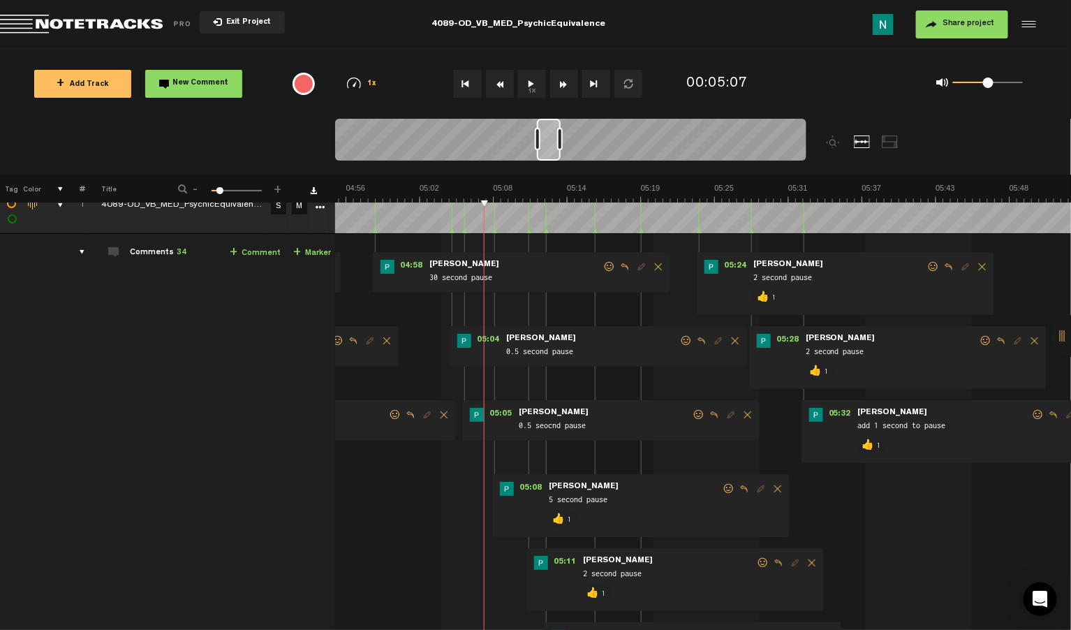
click at [696, 410] on span at bounding box center [699, 415] width 14 height 10
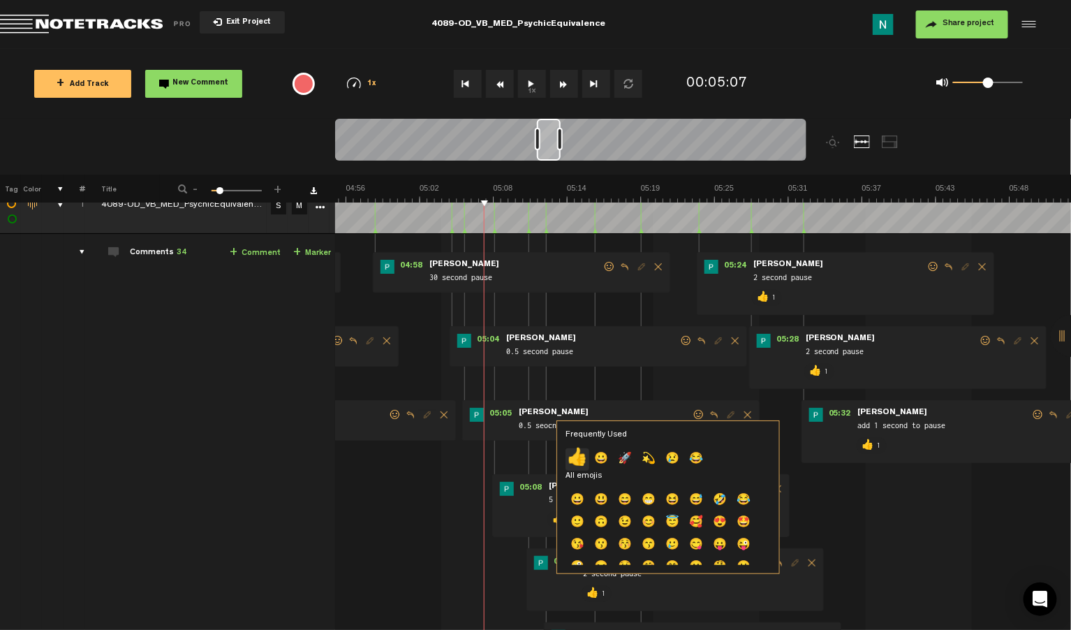
click at [577, 457] on p "👍" at bounding box center [577, 459] width 24 height 22
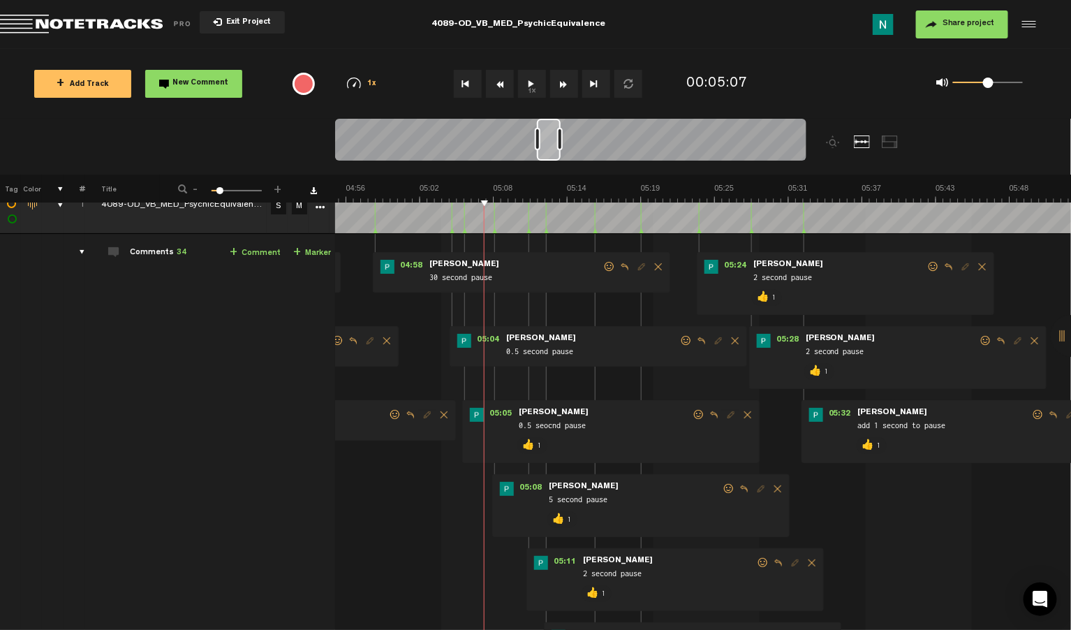
click at [690, 339] on span at bounding box center [686, 341] width 14 height 10
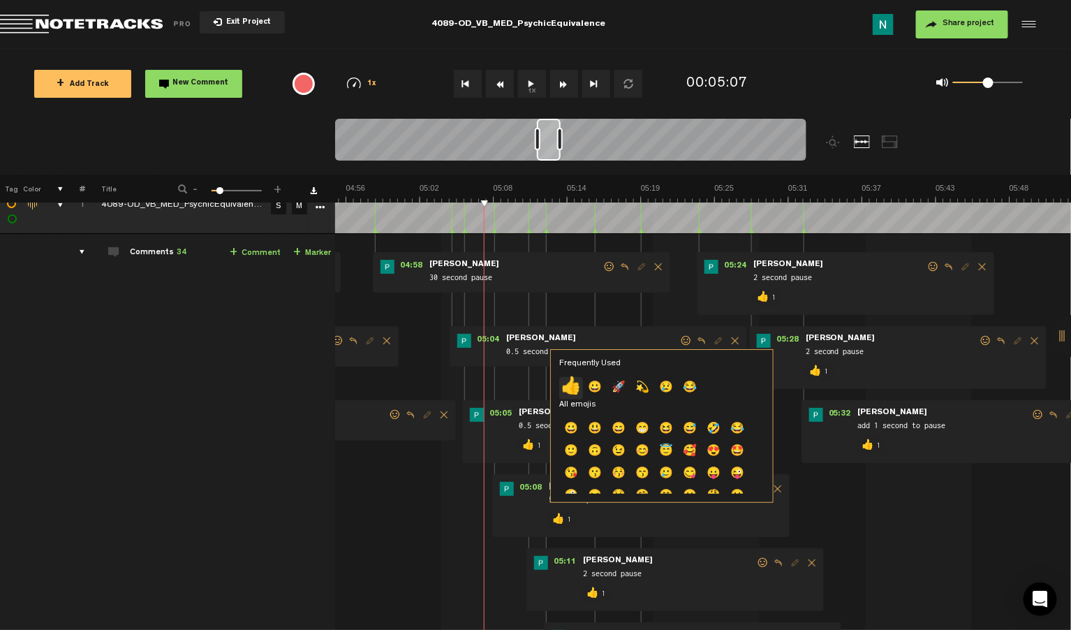
click at [573, 379] on p "👍" at bounding box center [571, 388] width 24 height 22
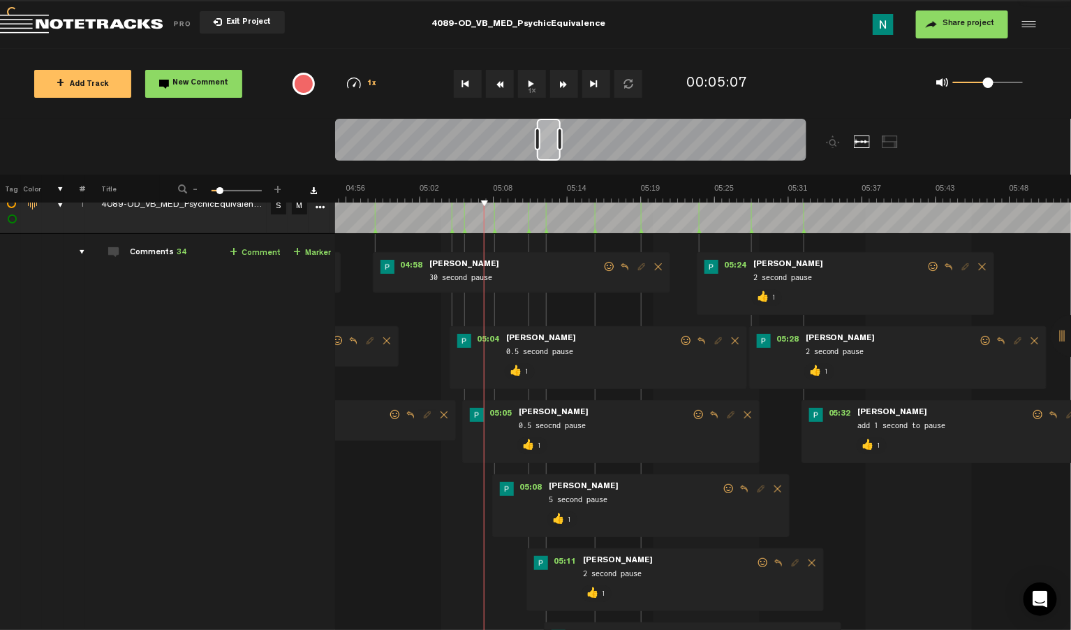
click at [610, 263] on span at bounding box center [609, 267] width 14 height 10
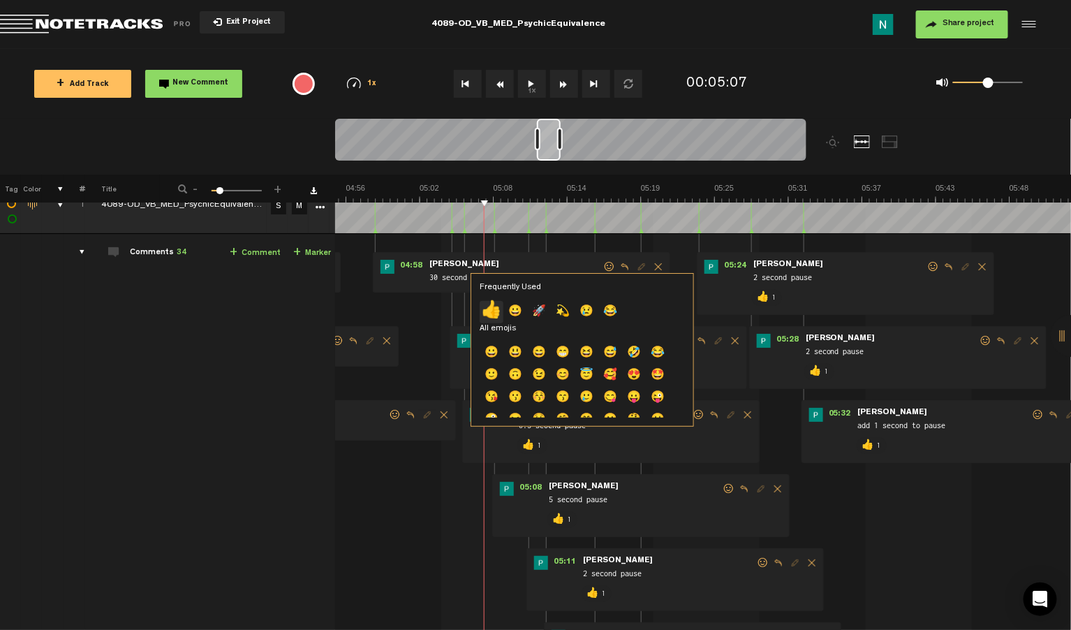
click at [491, 310] on p "👍" at bounding box center [492, 312] width 24 height 22
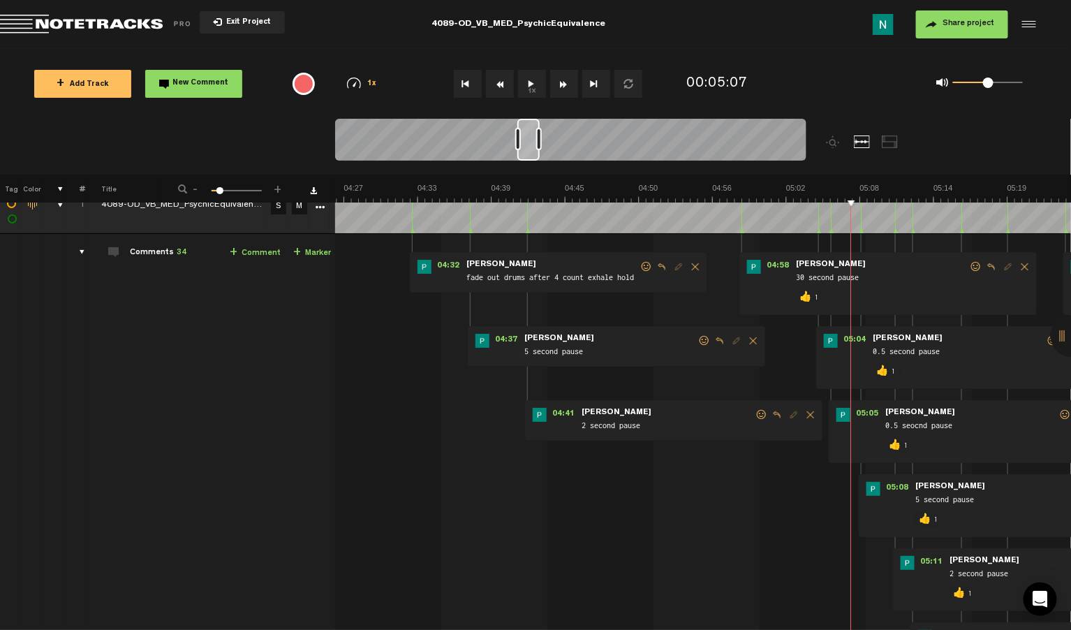
scroll to position [0, 3367]
drag, startPoint x: 548, startPoint y: 154, endPoint x: 527, endPoint y: 152, distance: 21.0
click at [528, 152] on div at bounding box center [528, 140] width 22 height 42
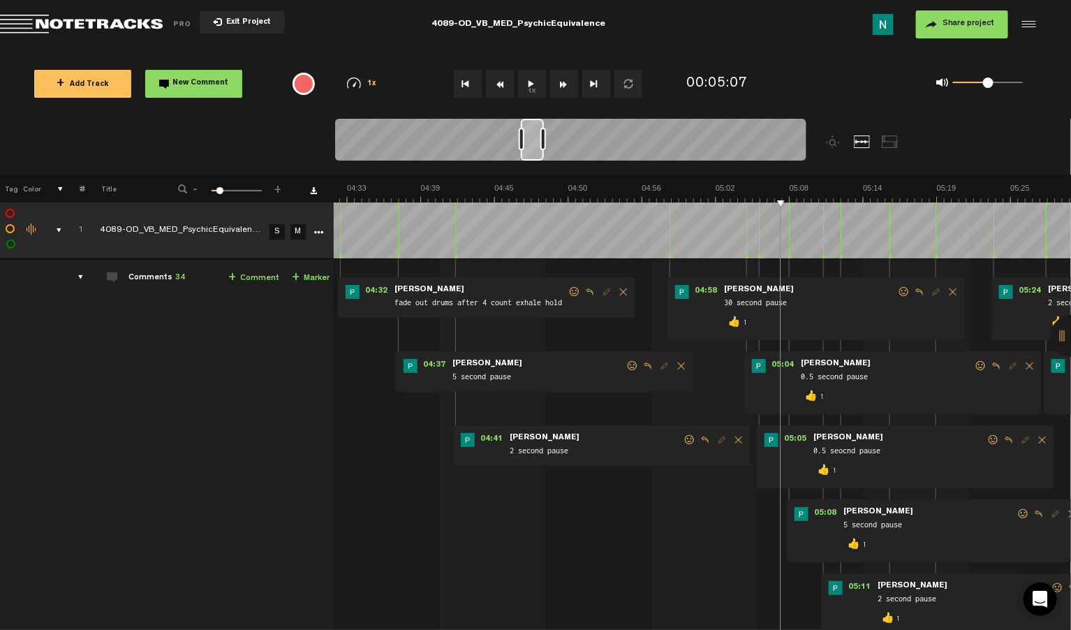
scroll to position [0, 3]
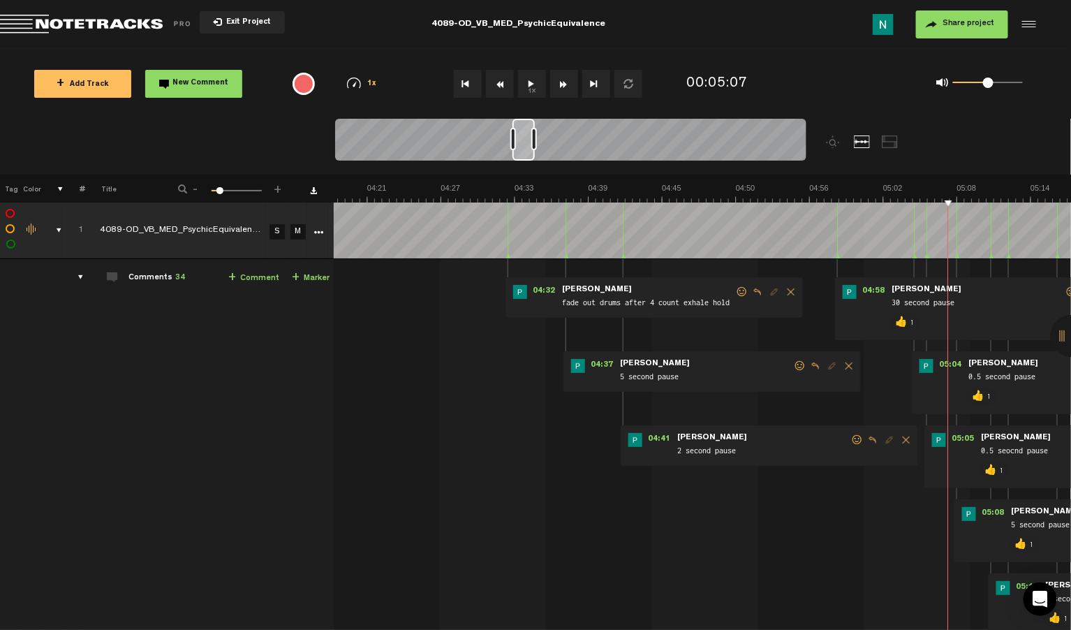
click at [853, 442] on span at bounding box center [857, 440] width 14 height 10
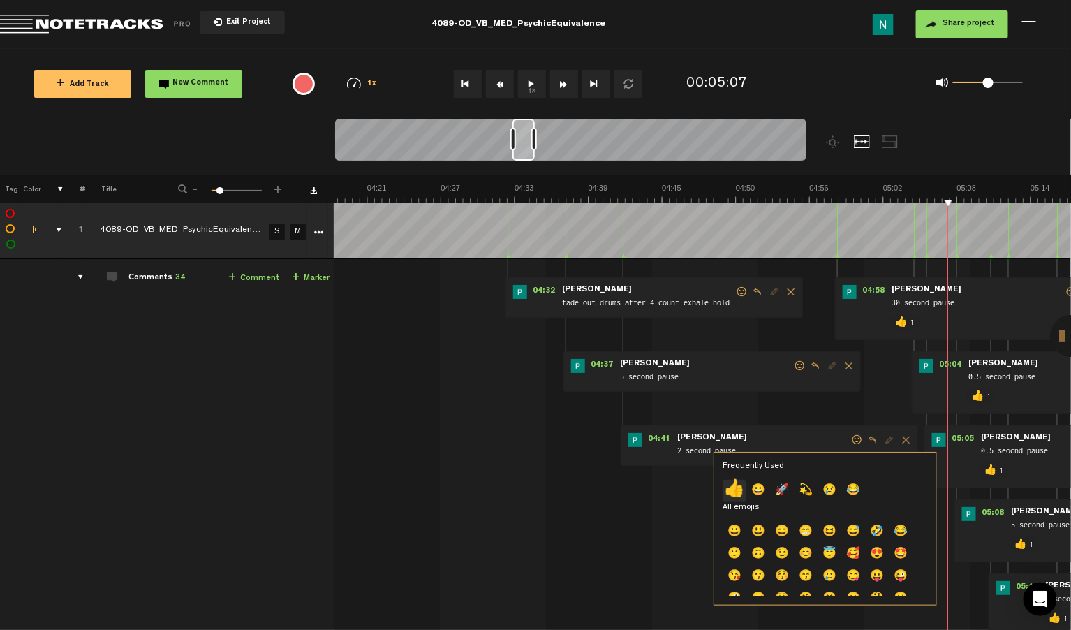
click at [732, 493] on p "👍" at bounding box center [734, 491] width 24 height 22
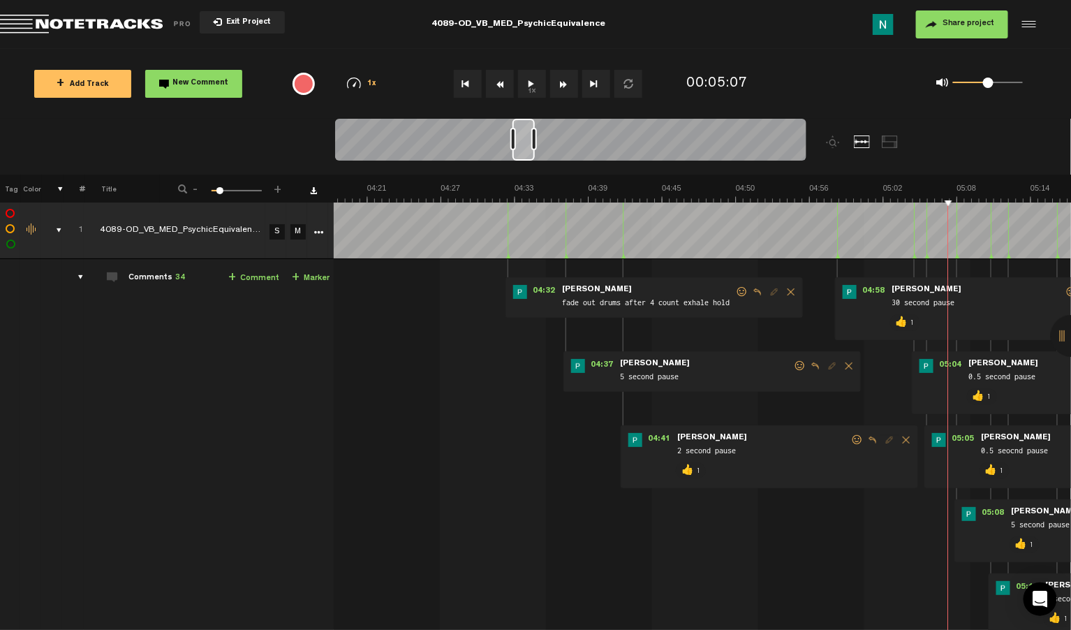
click at [796, 373] on div "04:37 - • [PERSON_NAME]: "5 second pause" [PERSON_NAME] 5 second pause" at bounding box center [711, 371] width 297 height 40
click at [796, 369] on span at bounding box center [800, 366] width 14 height 10
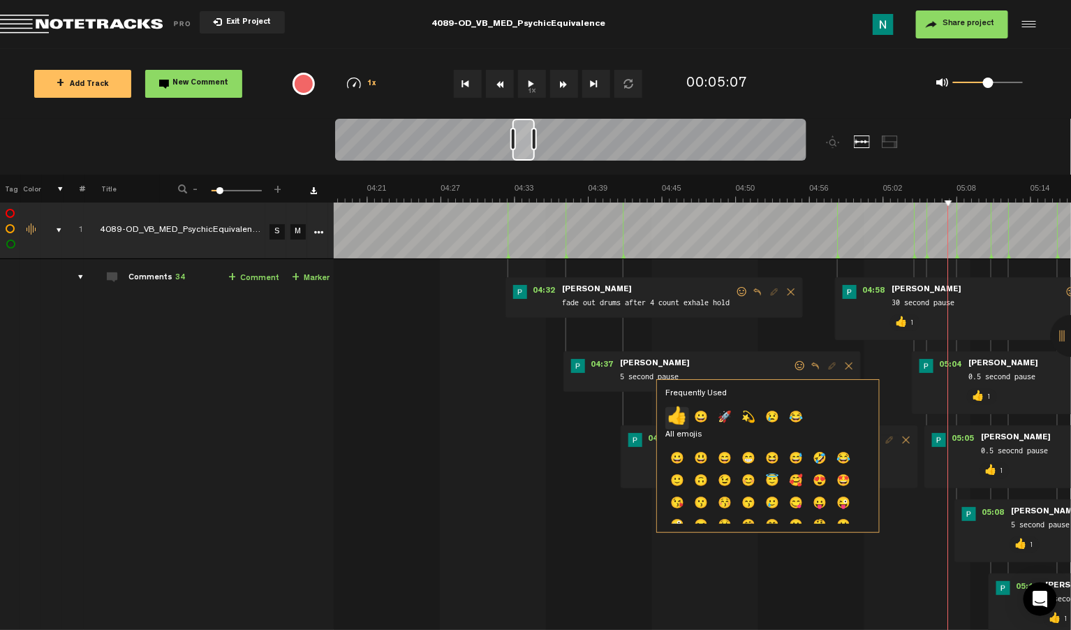
click at [676, 416] on p "👍" at bounding box center [677, 418] width 24 height 22
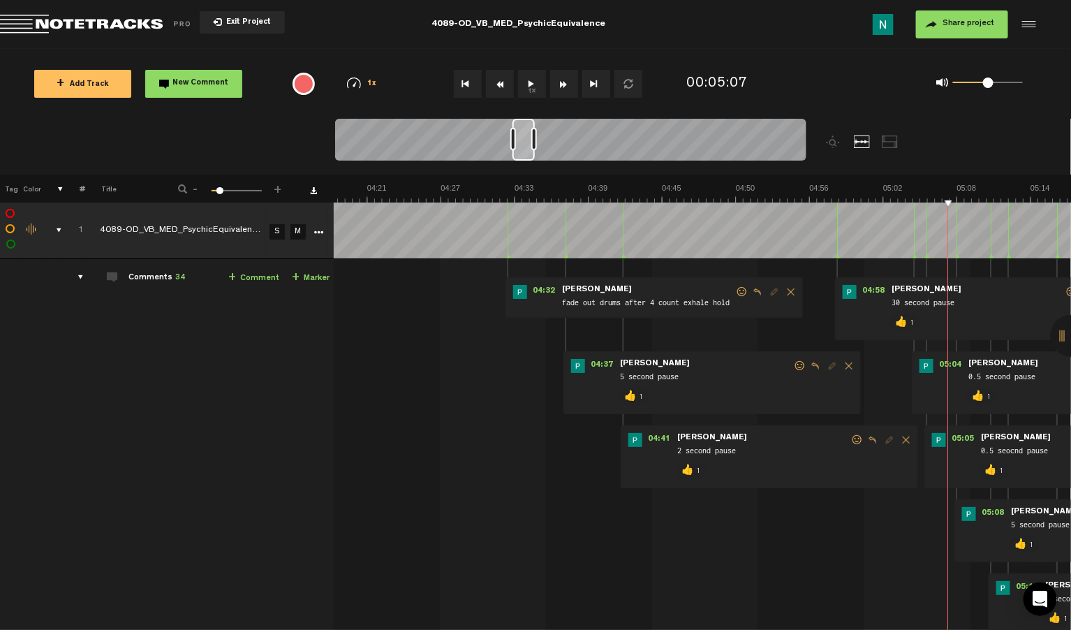
click at [736, 295] on span at bounding box center [742, 292] width 14 height 10
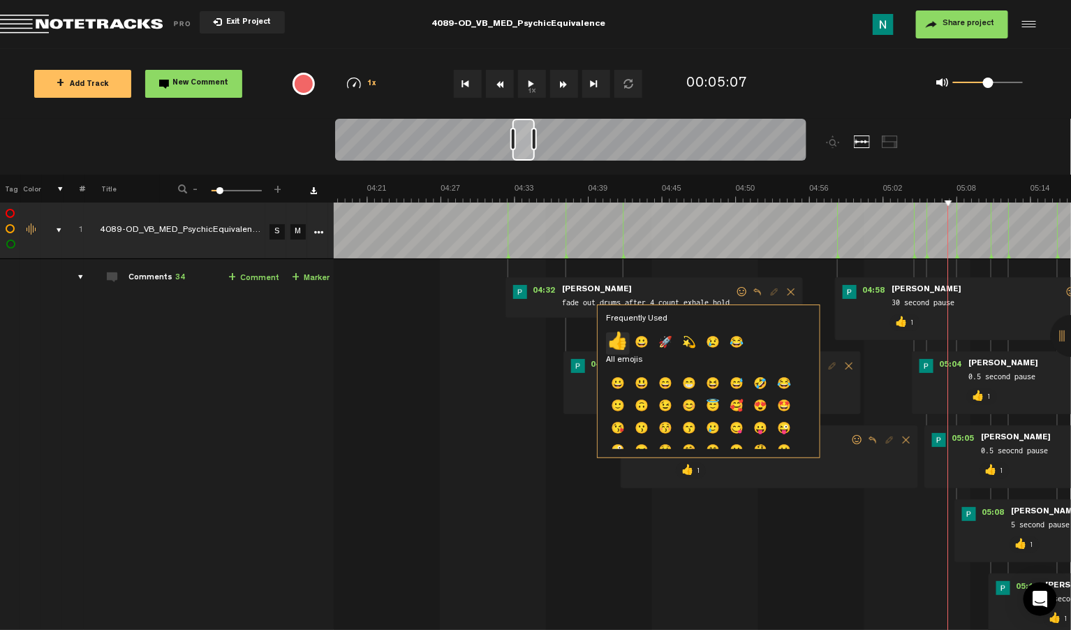
click at [619, 342] on p "👍" at bounding box center [618, 343] width 24 height 22
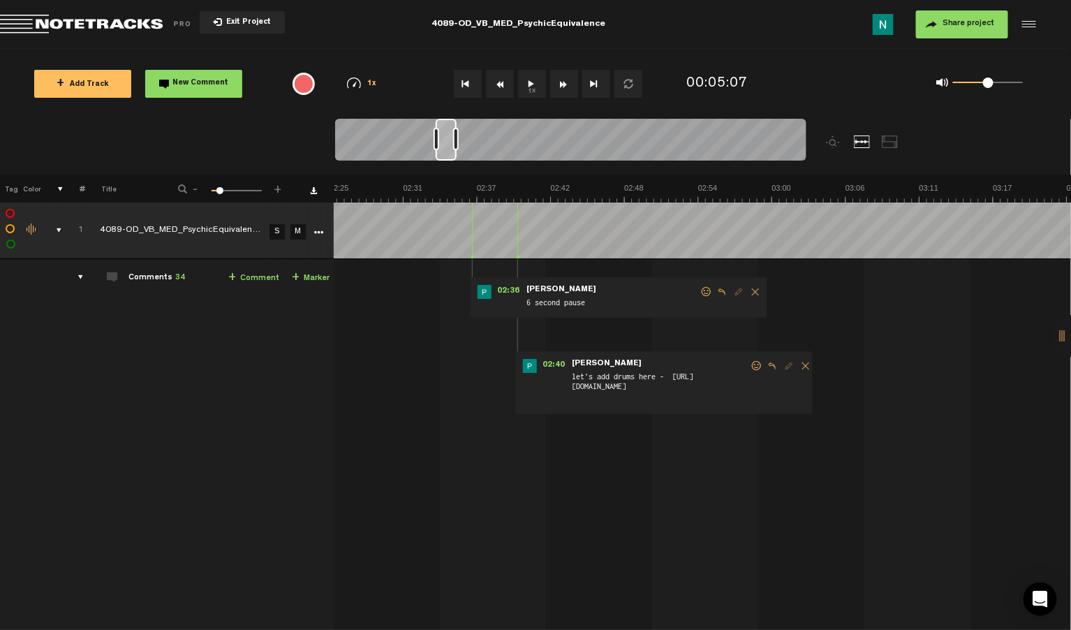
scroll to position [0, 1847]
drag, startPoint x: 530, startPoint y: 154, endPoint x: 454, endPoint y: 179, distance: 80.1
click at [454, 49] on div "Loading... 100% + Add Track New Comment 1x 0.25x 0.5x 0.75x 1x 1.25x 1.5x 1.75x…" at bounding box center [535, 49] width 1071 height 0
click at [750, 364] on span at bounding box center [757, 366] width 14 height 10
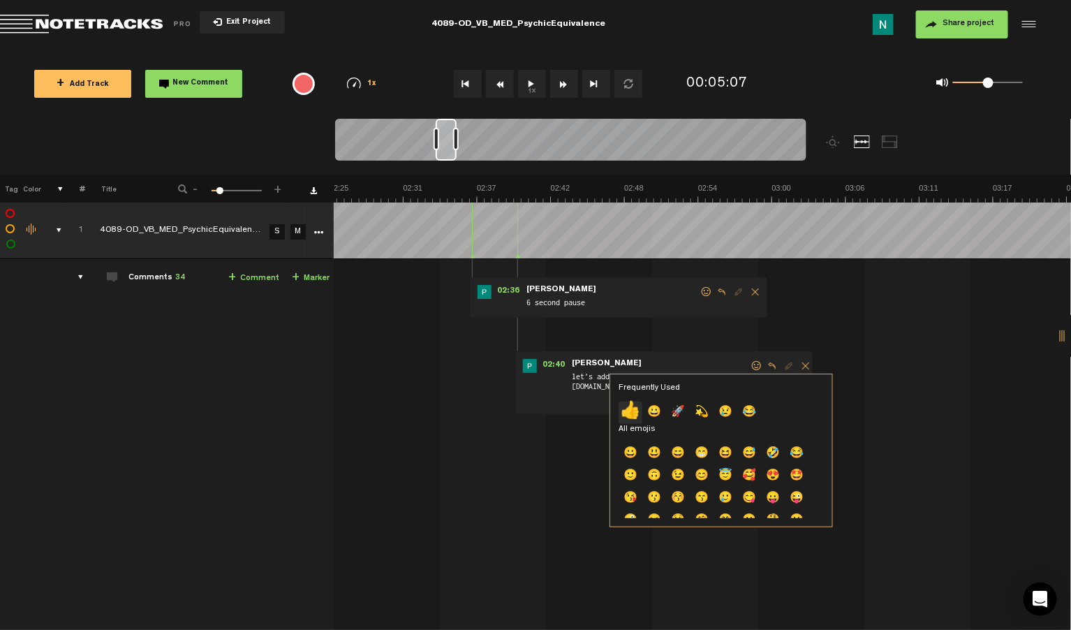
click at [625, 413] on p "👍" at bounding box center [630, 412] width 24 height 22
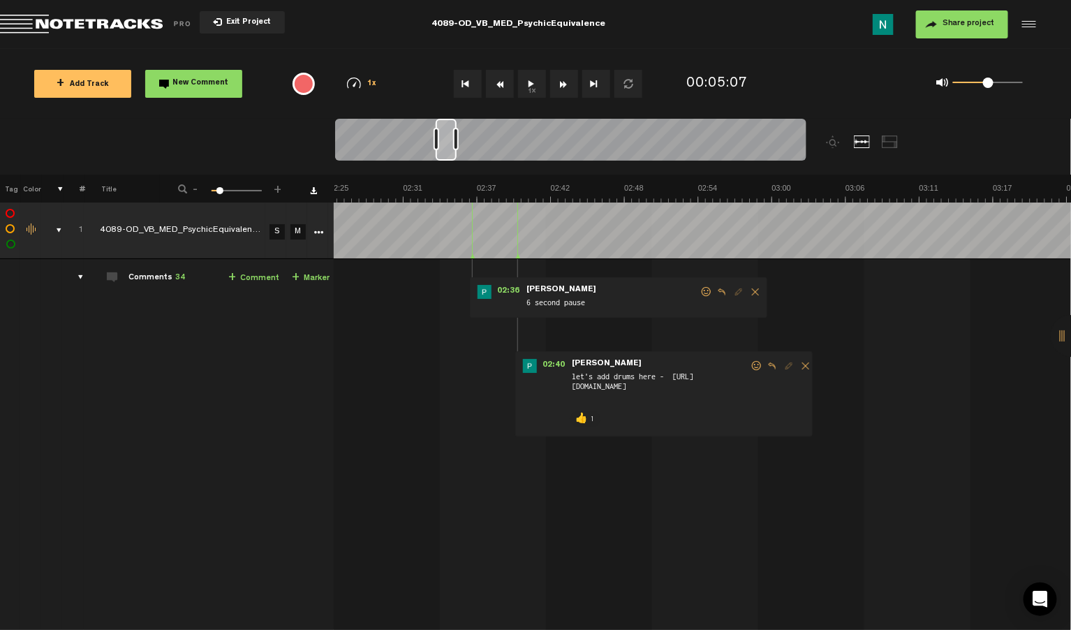
click at [699, 292] on span at bounding box center [706, 292] width 14 height 10
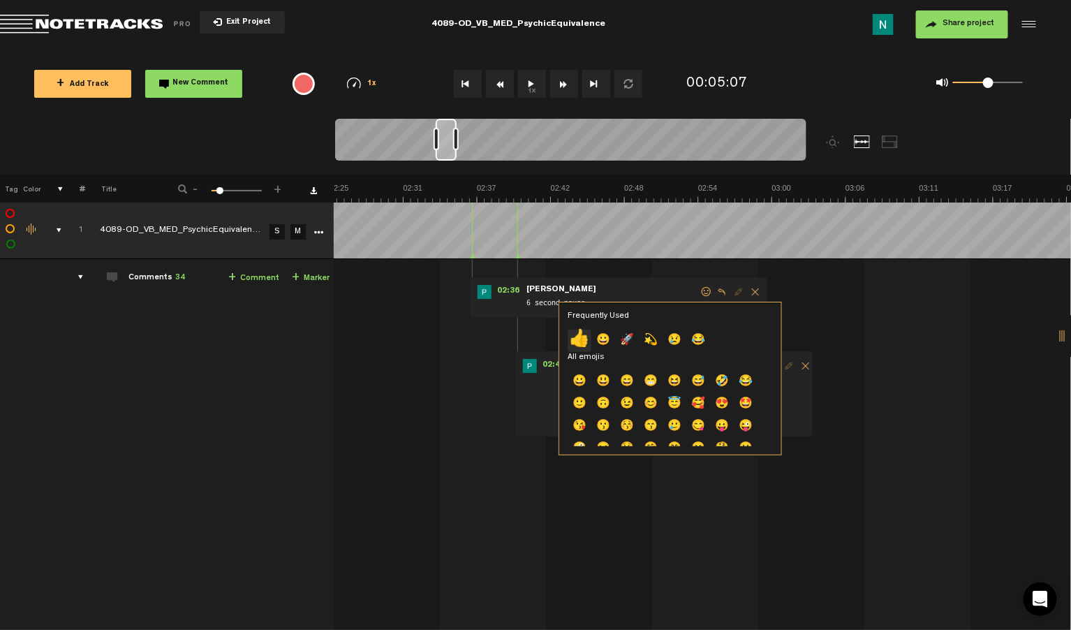
click at [574, 341] on p "👍" at bounding box center [579, 340] width 24 height 22
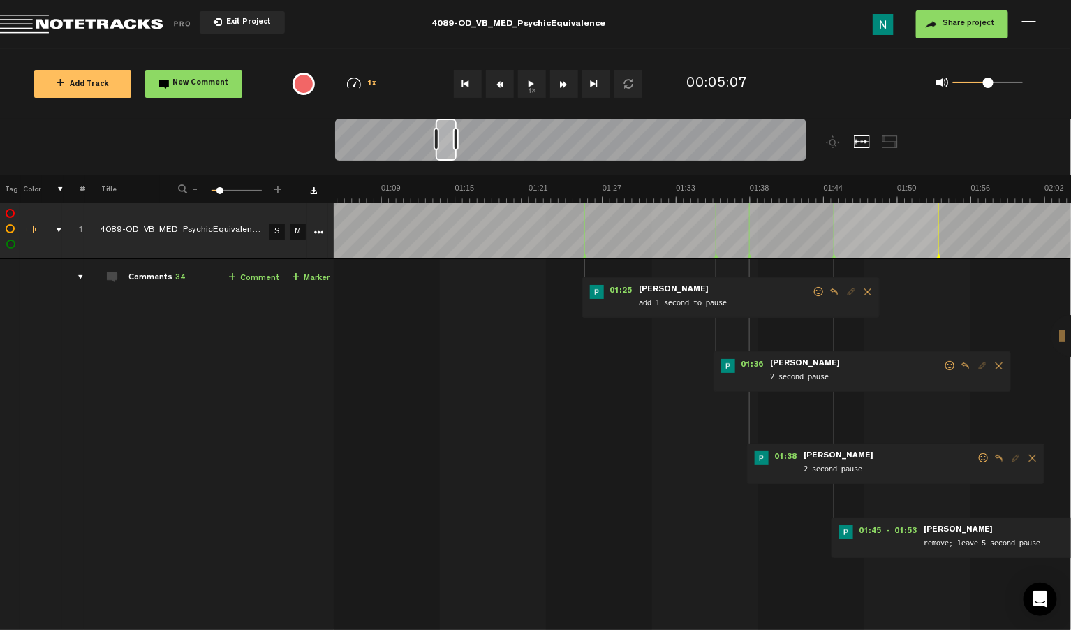
scroll to position [0, 838]
